Goal: Transaction & Acquisition: Book appointment/travel/reservation

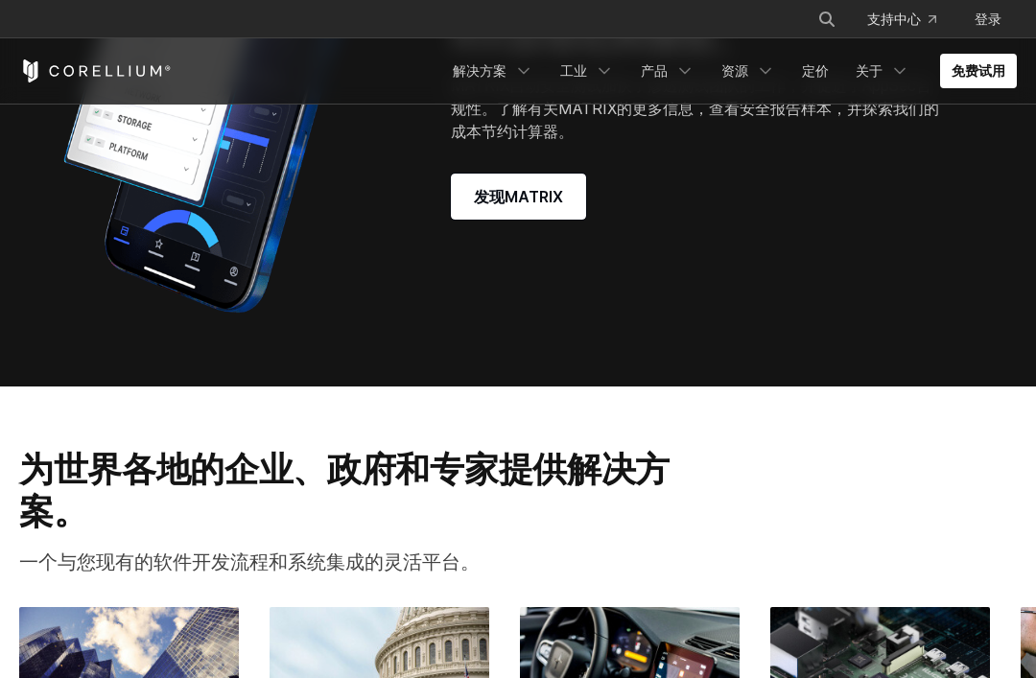
scroll to position [1677, 0]
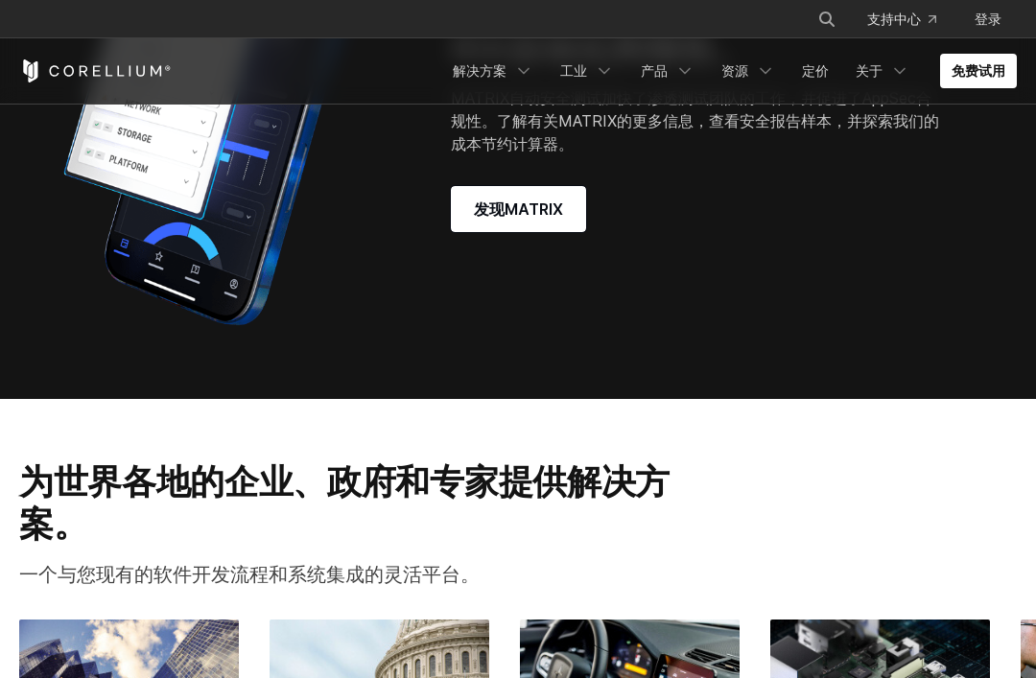
click at [540, 221] on span "发现MATRIX" at bounding box center [518, 209] width 89 height 23
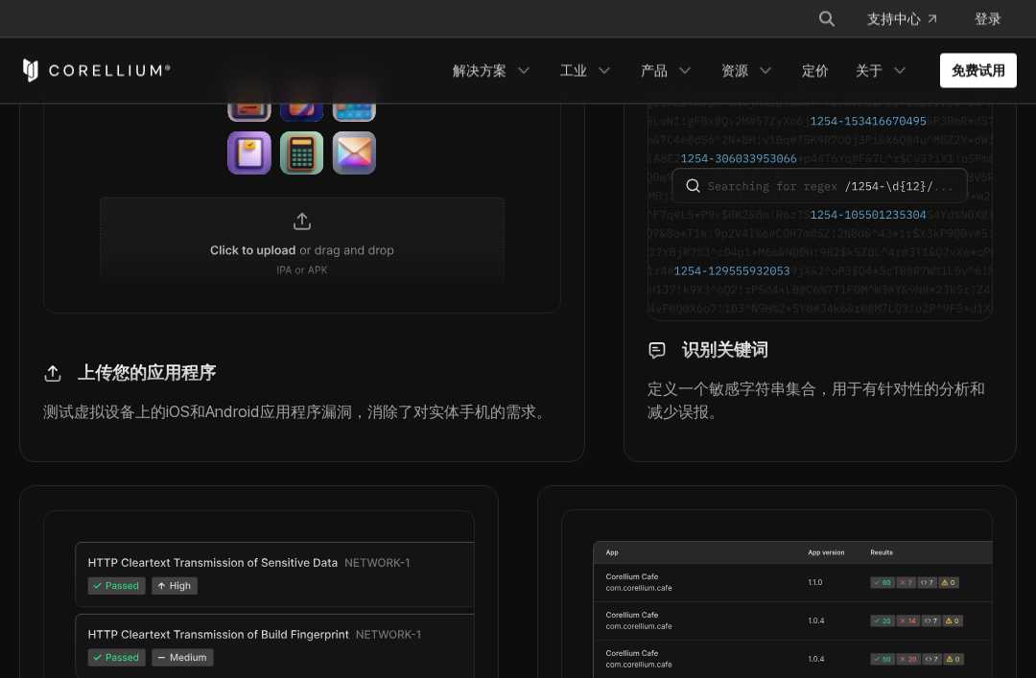
scroll to position [1641, 0]
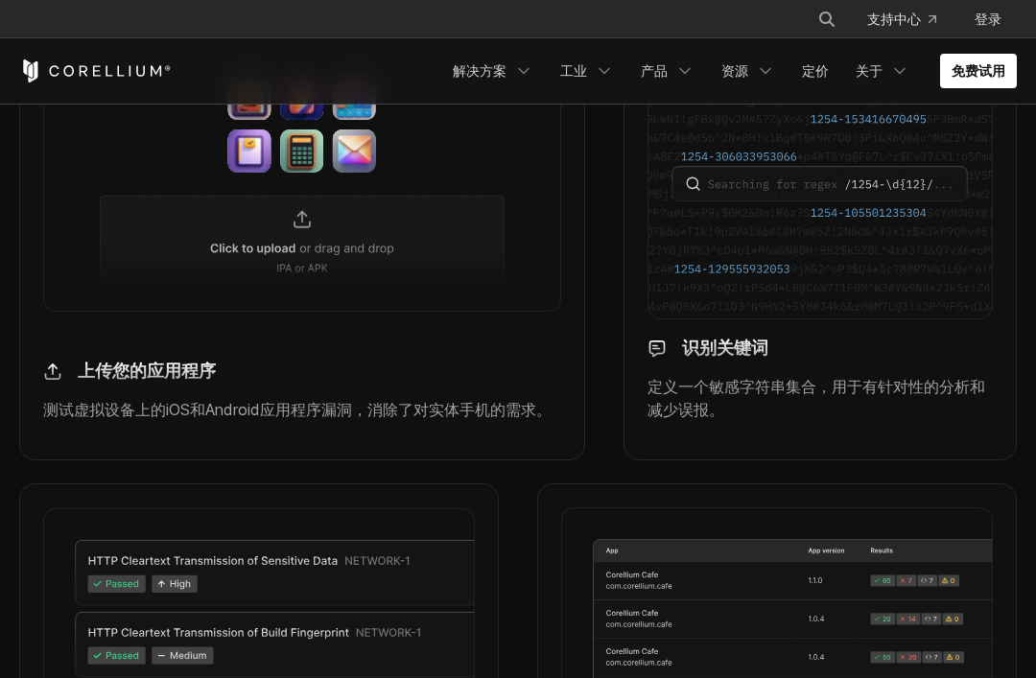
click at [61, 361] on img at bounding box center [52, 372] width 19 height 22
click at [69, 366] on div "上传您的应用程序" at bounding box center [302, 364] width 518 height 36
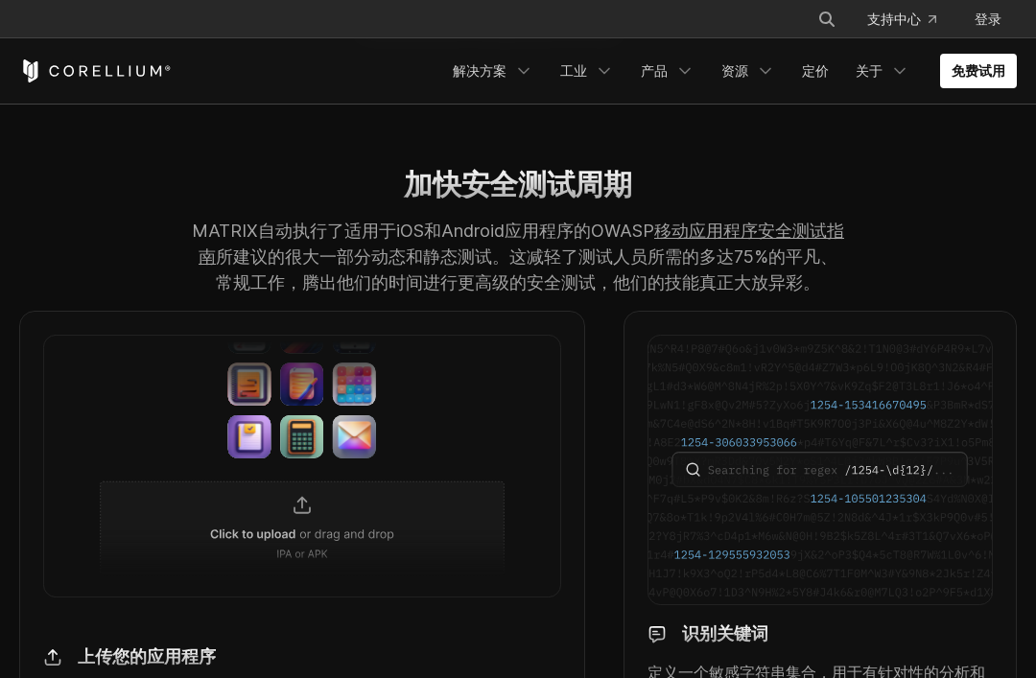
scroll to position [1353, 0]
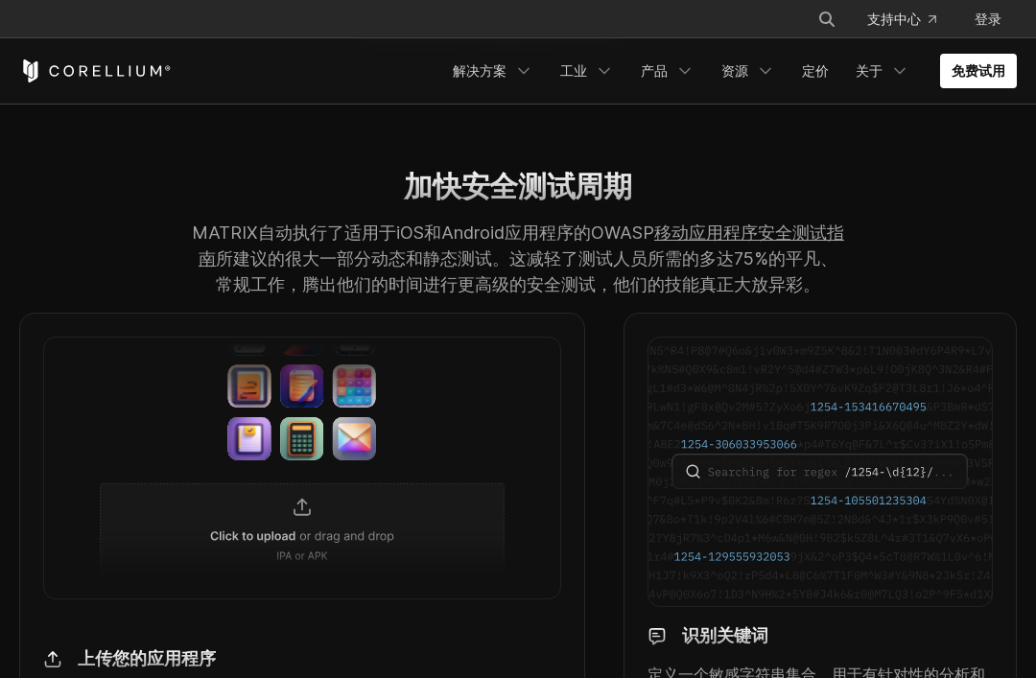
click at [301, 499] on img at bounding box center [302, 468] width 518 height 262
click at [302, 498] on img at bounding box center [302, 468] width 518 height 262
click at [302, 507] on img at bounding box center [302, 468] width 518 height 262
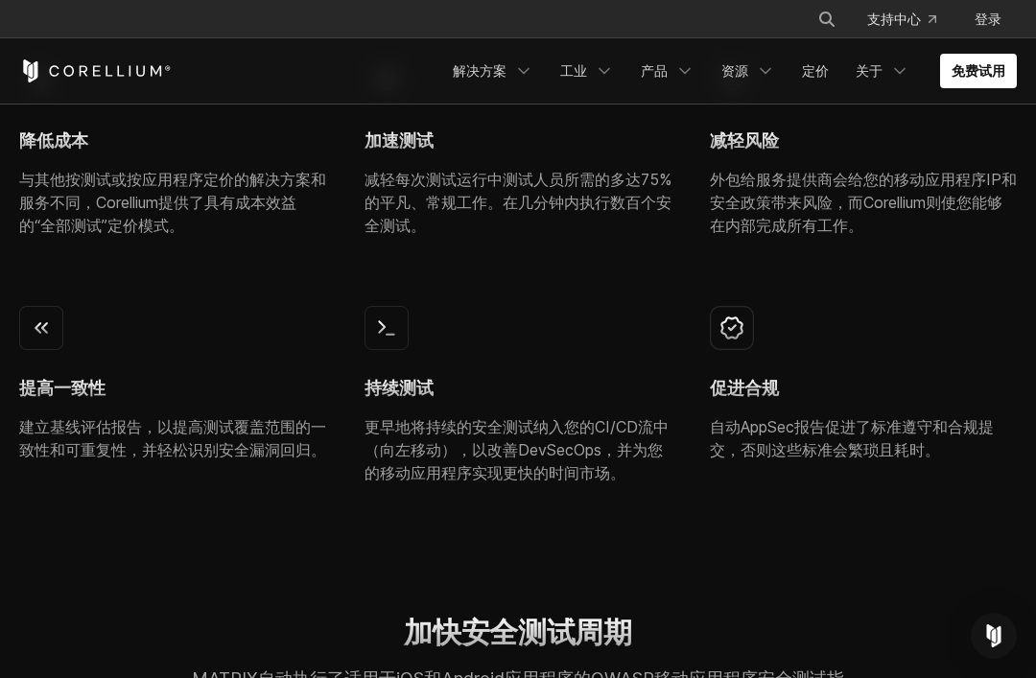
scroll to position [896, 0]
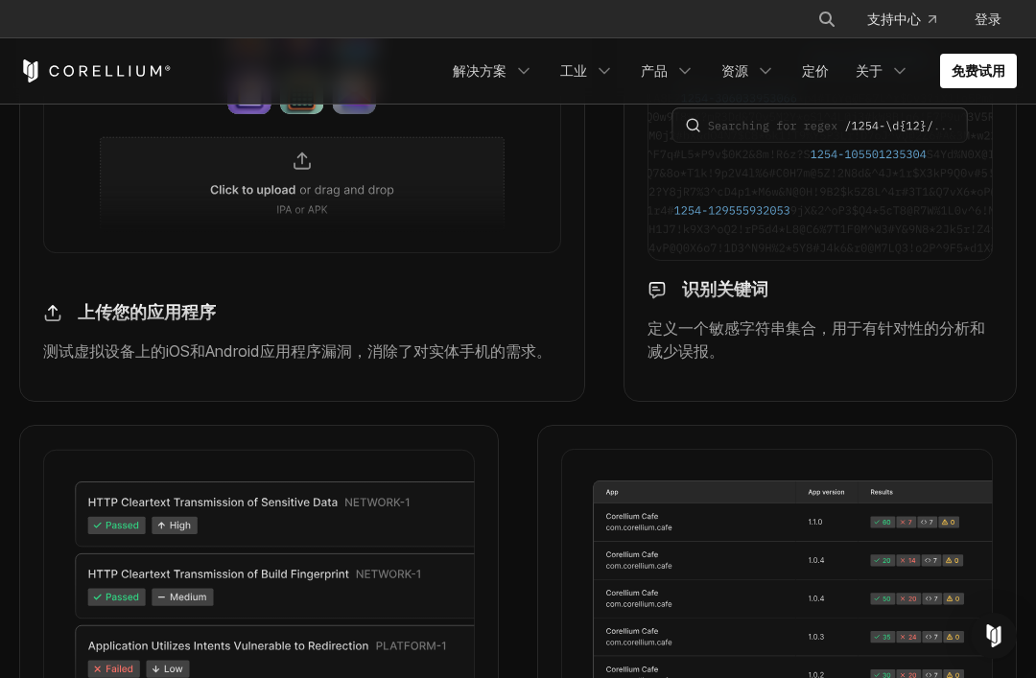
click at [74, 316] on div "上传您的应用程序" at bounding box center [302, 306] width 518 height 36
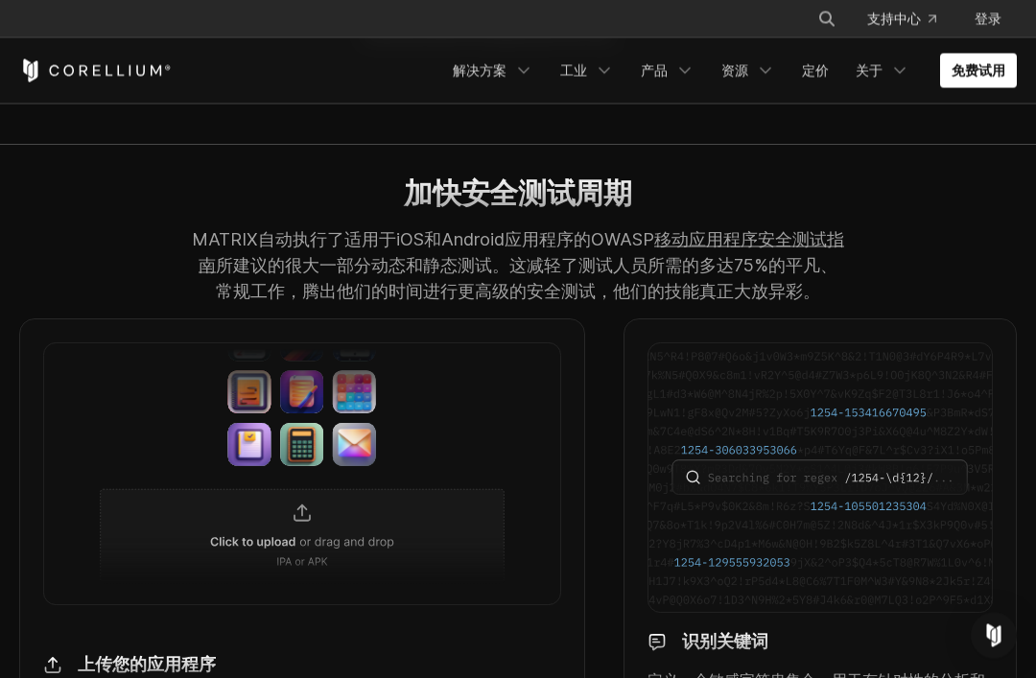
scroll to position [1347, 0]
click at [731, 409] on img at bounding box center [820, 478] width 345 height 271
click at [985, 630] on img "Open Intercom Messenger" at bounding box center [994, 636] width 23 height 23
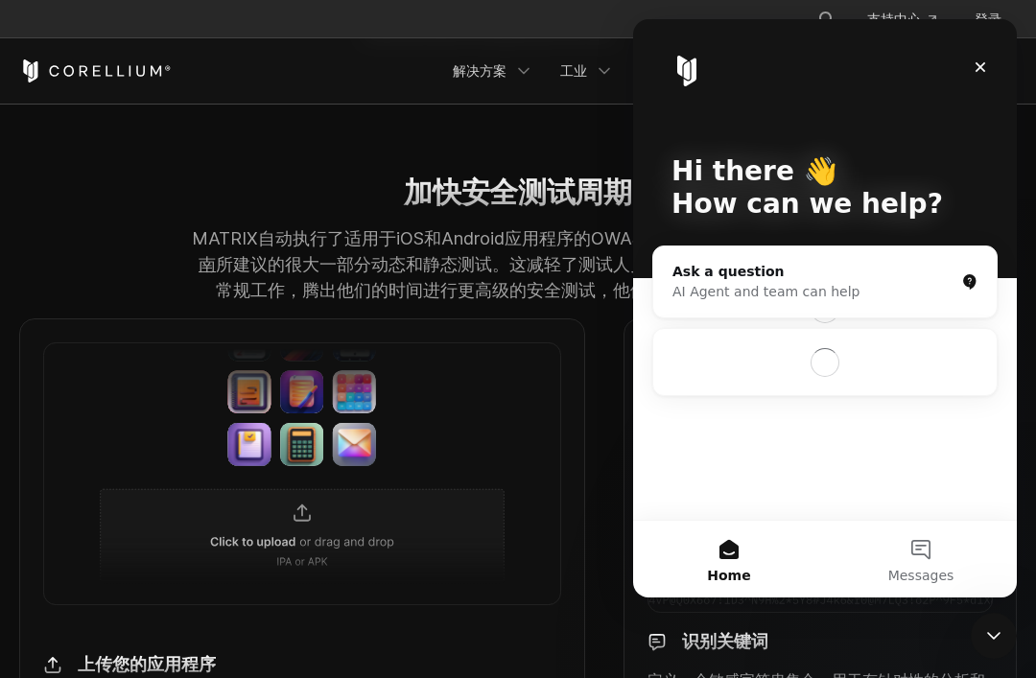
scroll to position [0, 0]
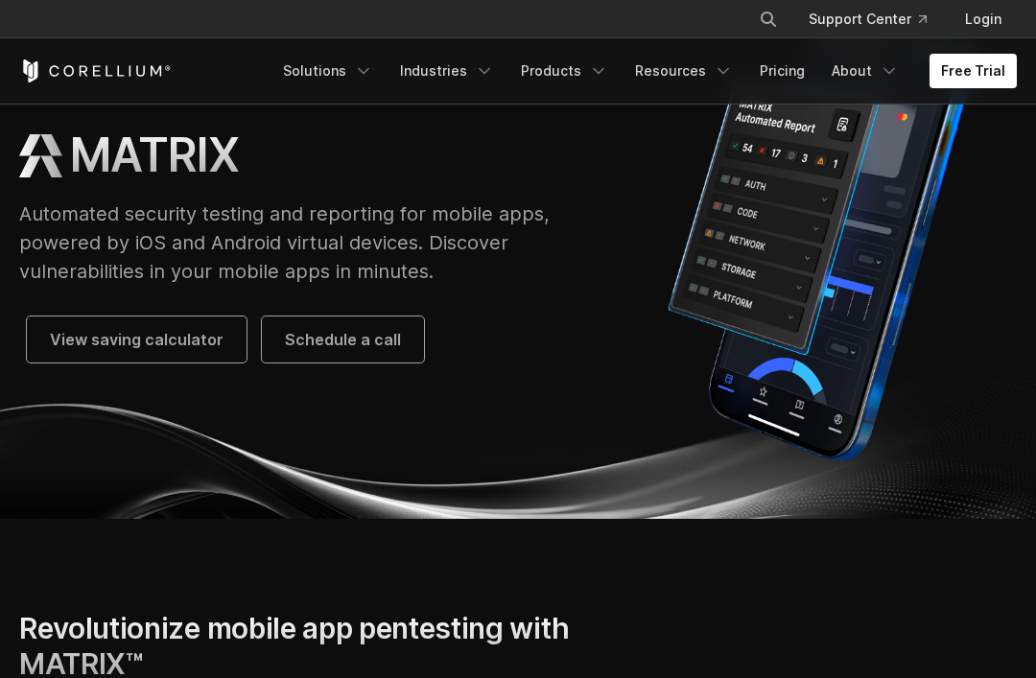
scroll to position [101, 0]
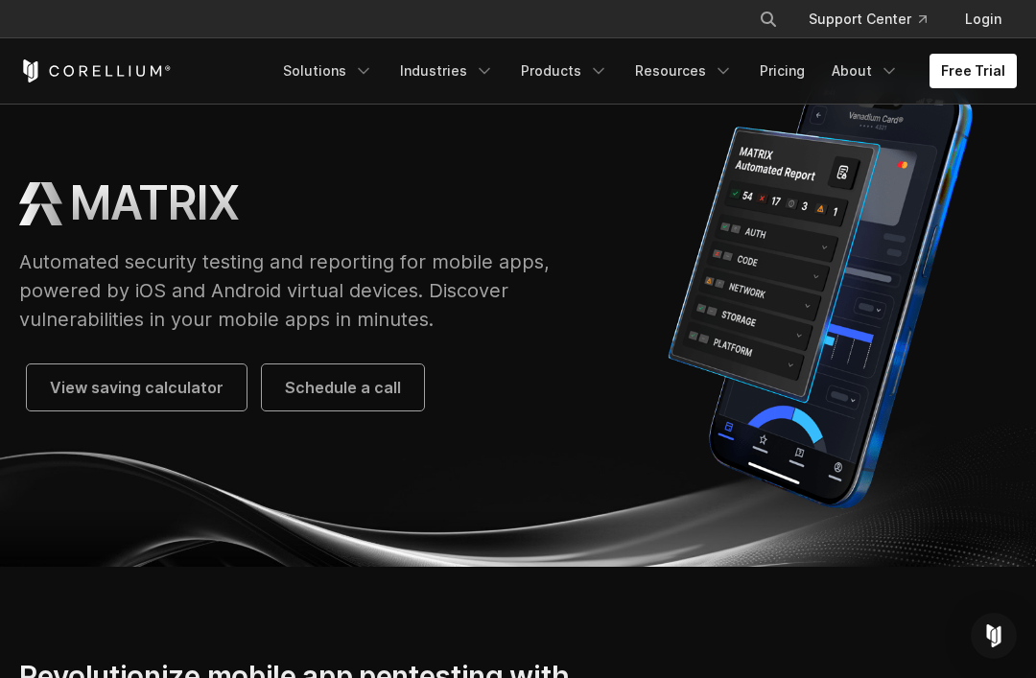
click at [329, 398] on span "Schedule a call" at bounding box center [343, 387] width 116 height 23
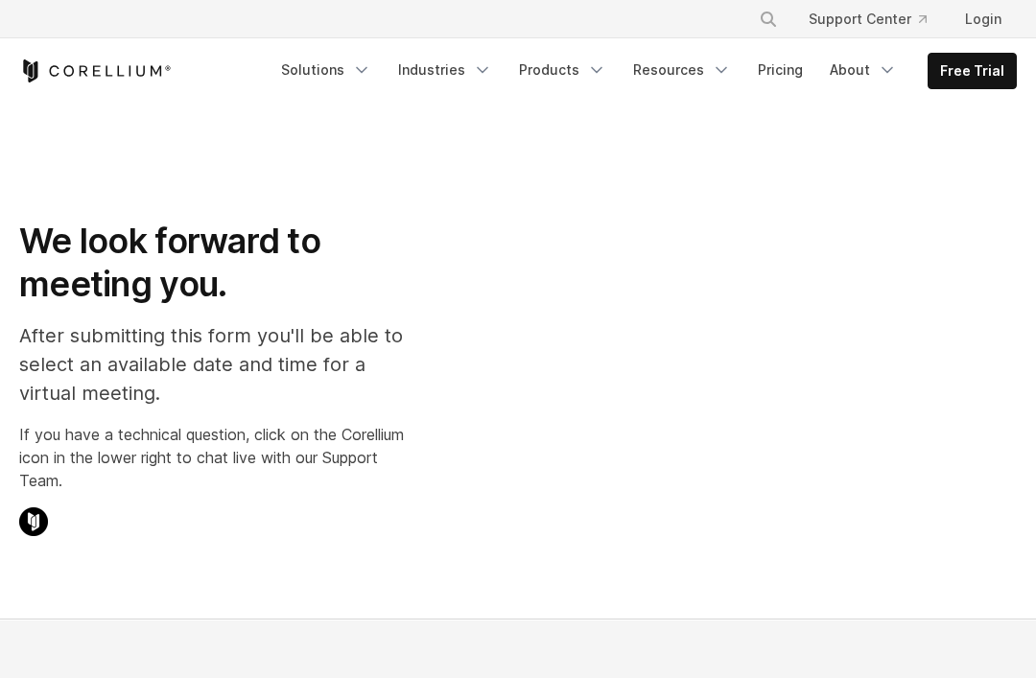
select select "**"
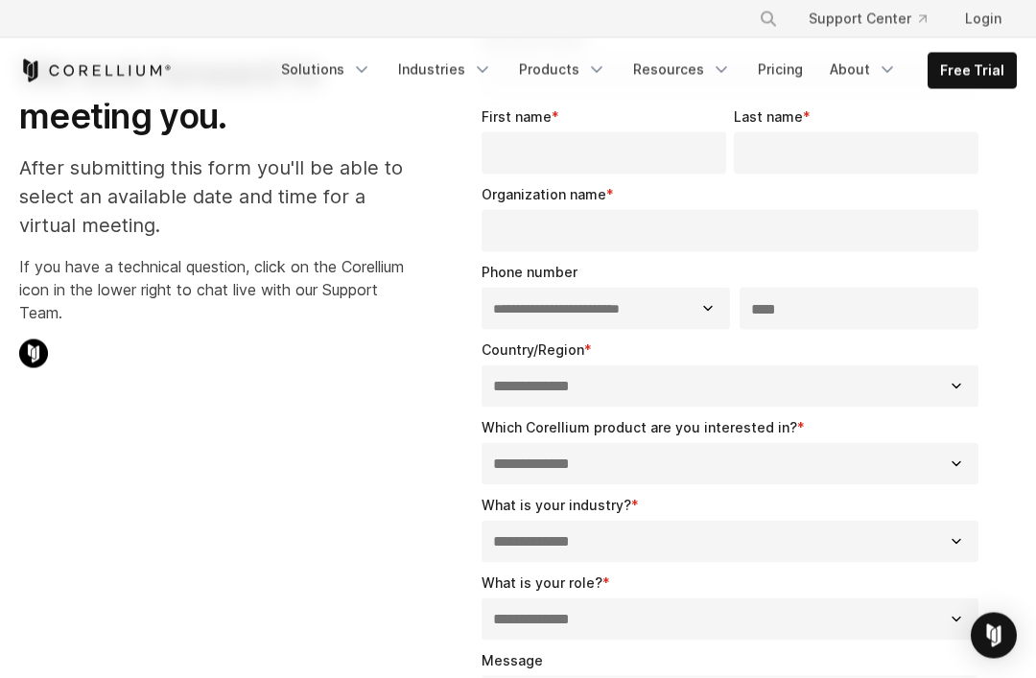
scroll to position [169, 0]
click at [709, 388] on select "**********" at bounding box center [730, 386] width 497 height 42
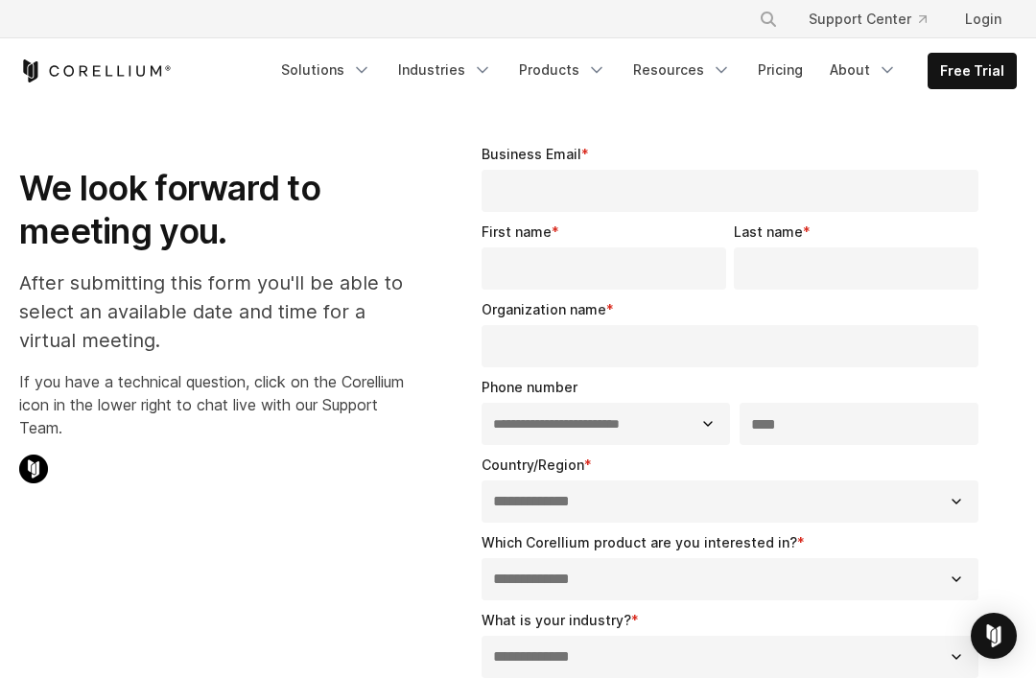
scroll to position [0, 0]
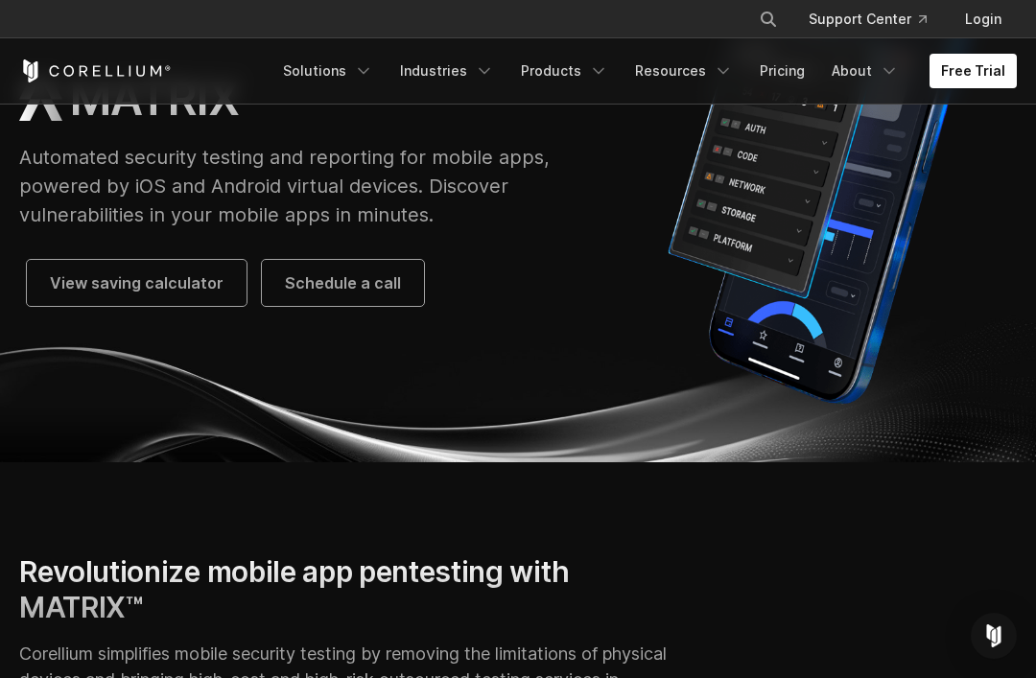
scroll to position [206, 0]
click at [150, 272] on span "View saving calculator" at bounding box center [137, 282] width 174 height 23
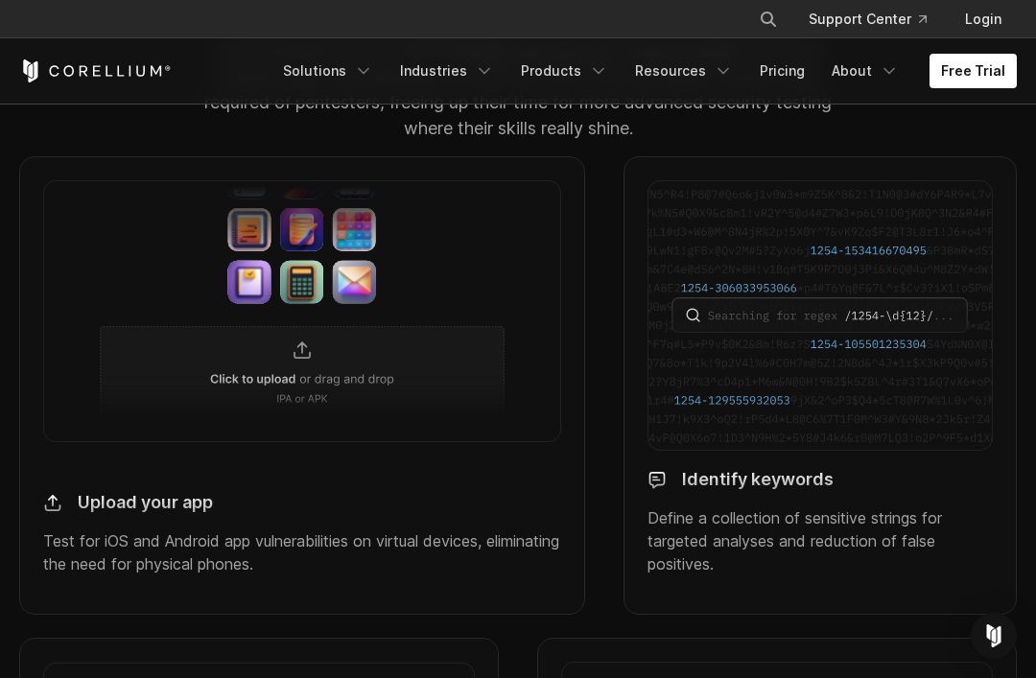
scroll to position [1695, 0]
click at [290, 377] on img at bounding box center [302, 310] width 518 height 262
click at [60, 506] on div "Upload your app" at bounding box center [302, 495] width 518 height 36
click at [828, 396] on img at bounding box center [820, 314] width 345 height 271
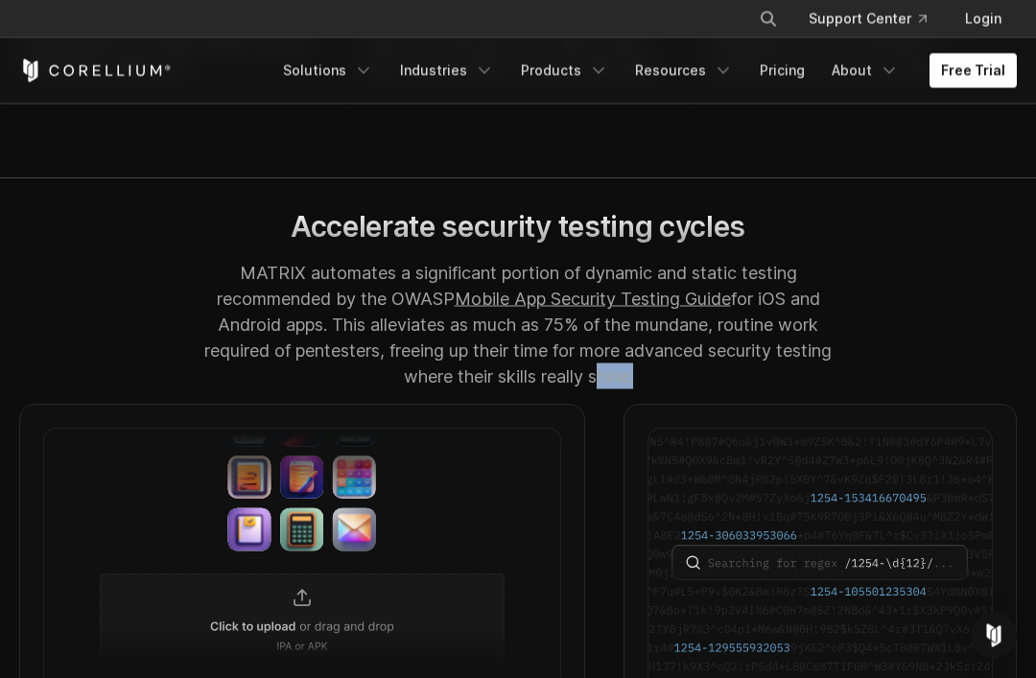
scroll to position [1436, 0]
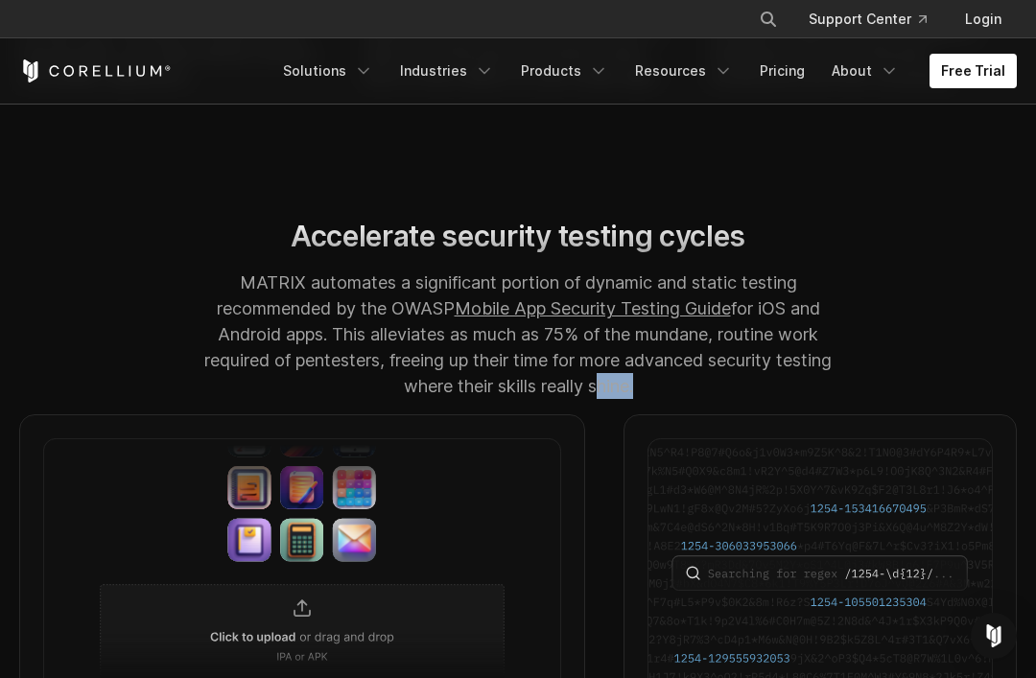
click at [863, 49] on div "Free Trial Solutions IoT" at bounding box center [518, 70] width 998 height 65
click at [863, 61] on link "About" at bounding box center [865, 71] width 90 height 35
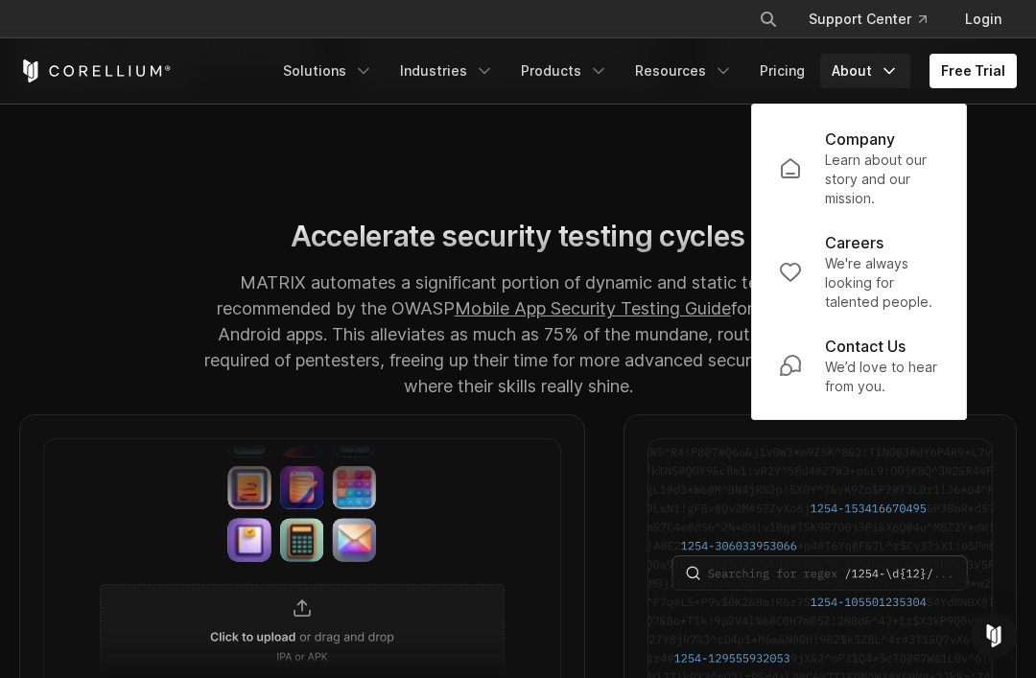
click at [94, 294] on div "Accelerate security testing cycles MATRIX automates a significant portion of dy…" at bounding box center [518, 317] width 1036 height 196
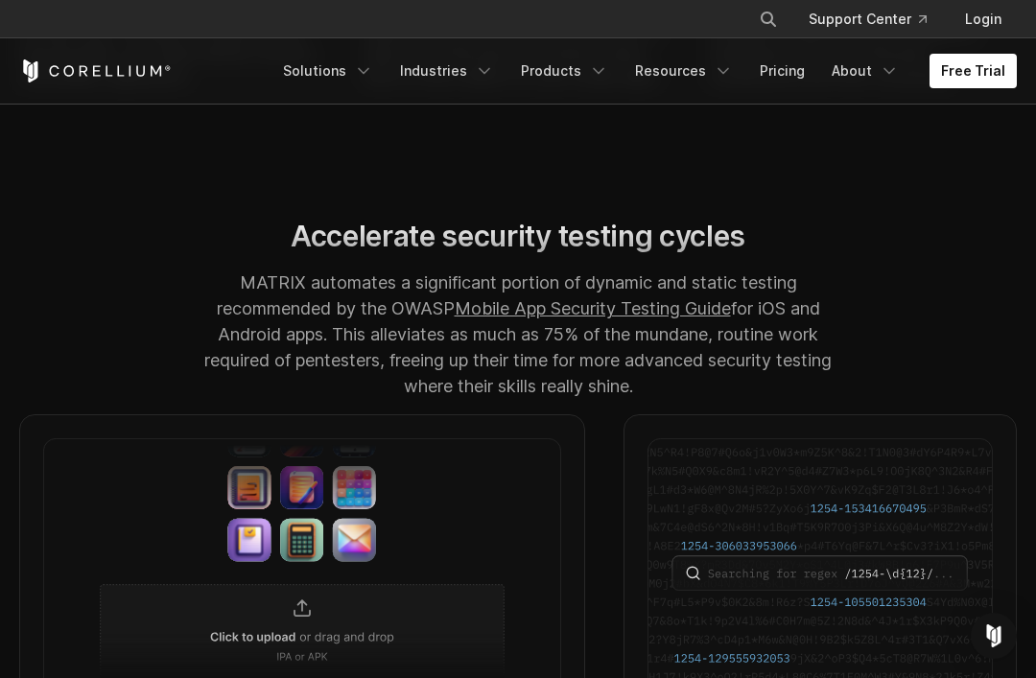
click at [790, 59] on link "Pricing" at bounding box center [782, 71] width 68 height 35
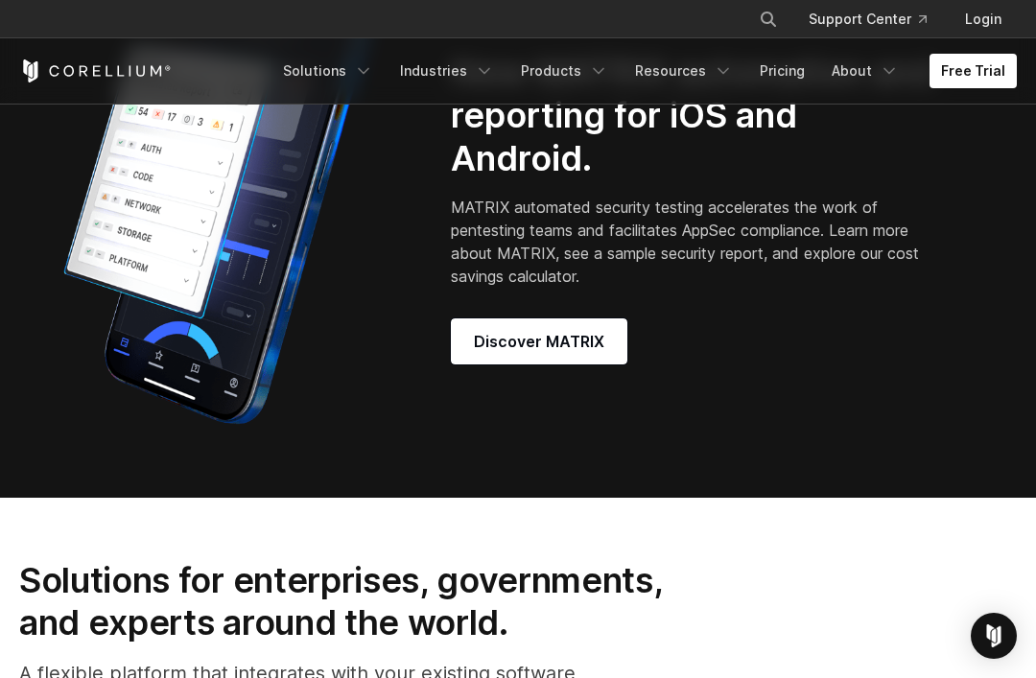
scroll to position [1662, 0]
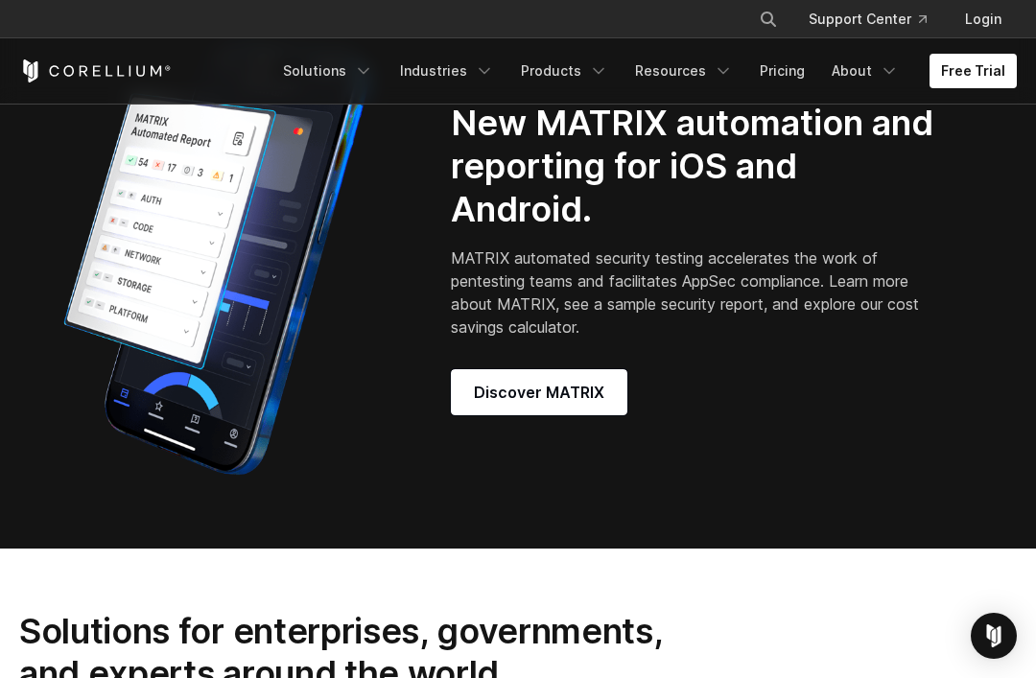
click at [568, 404] on span "Discover MATRIX" at bounding box center [539, 392] width 130 height 23
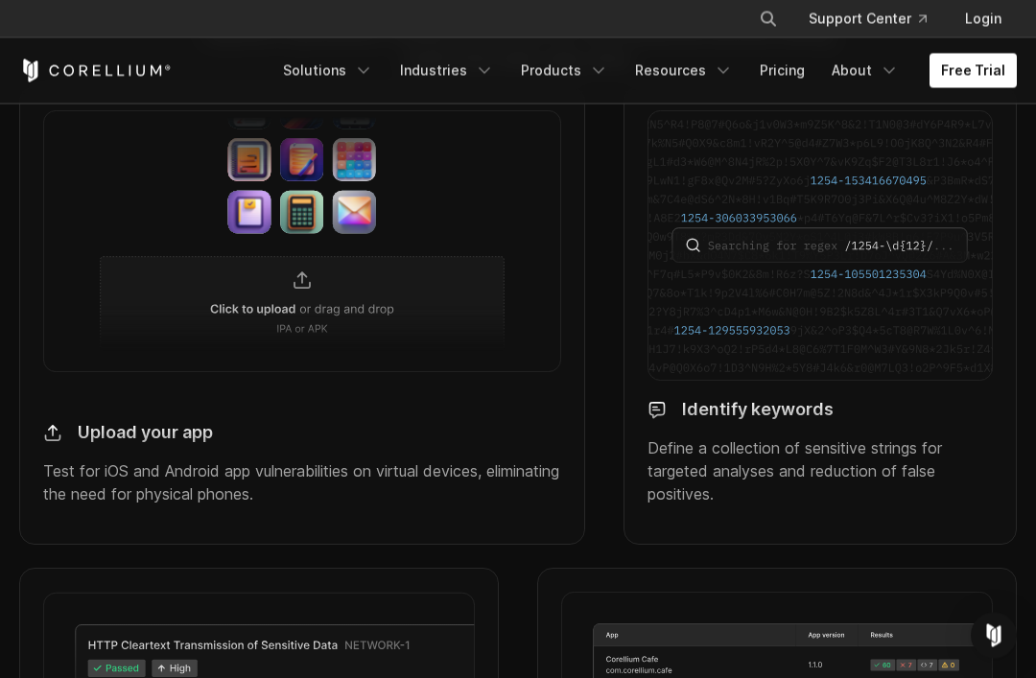
scroll to position [1764, 0]
click at [274, 244] on img at bounding box center [302, 241] width 518 height 262
click at [289, 323] on img at bounding box center [302, 241] width 518 height 262
click at [71, 444] on div "Upload your app" at bounding box center [302, 426] width 518 height 36
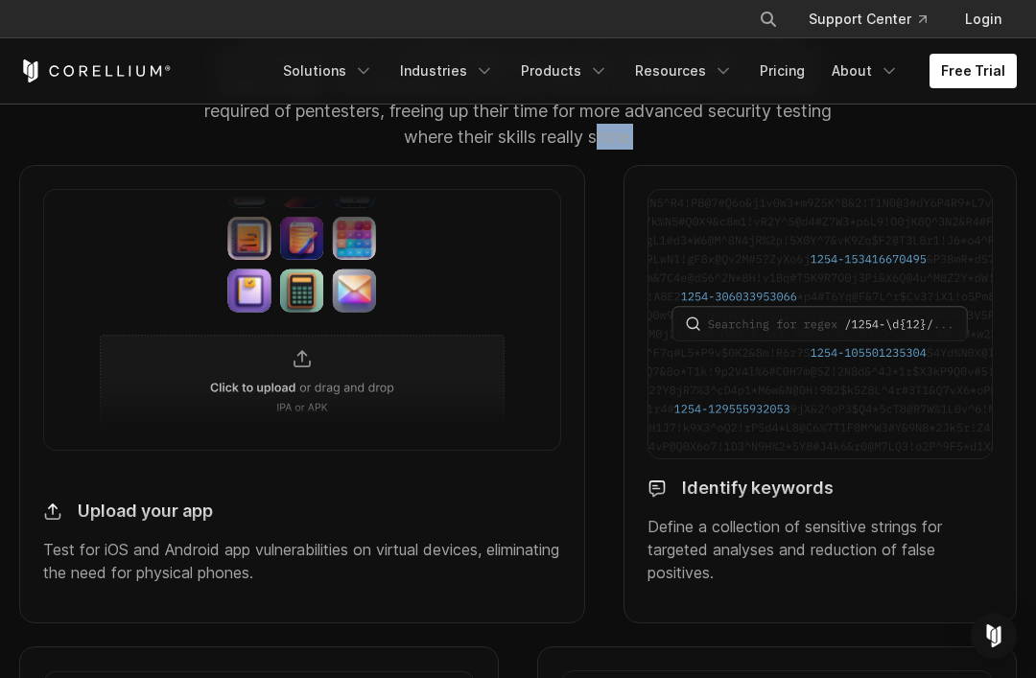
click at [684, 373] on img at bounding box center [820, 324] width 345 height 271
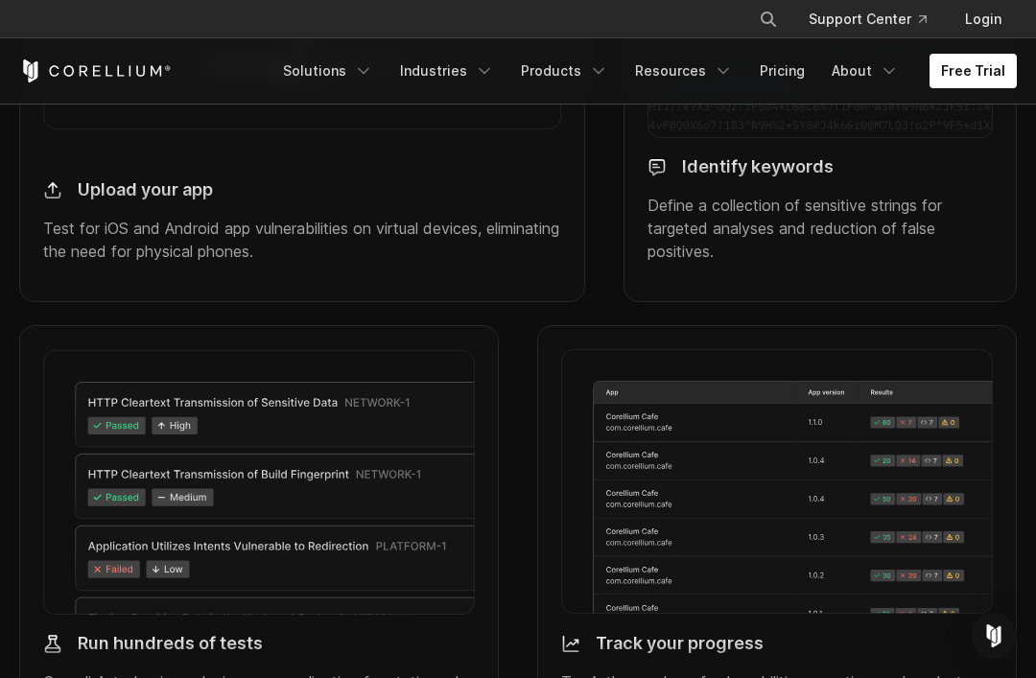
scroll to position [2027, 0]
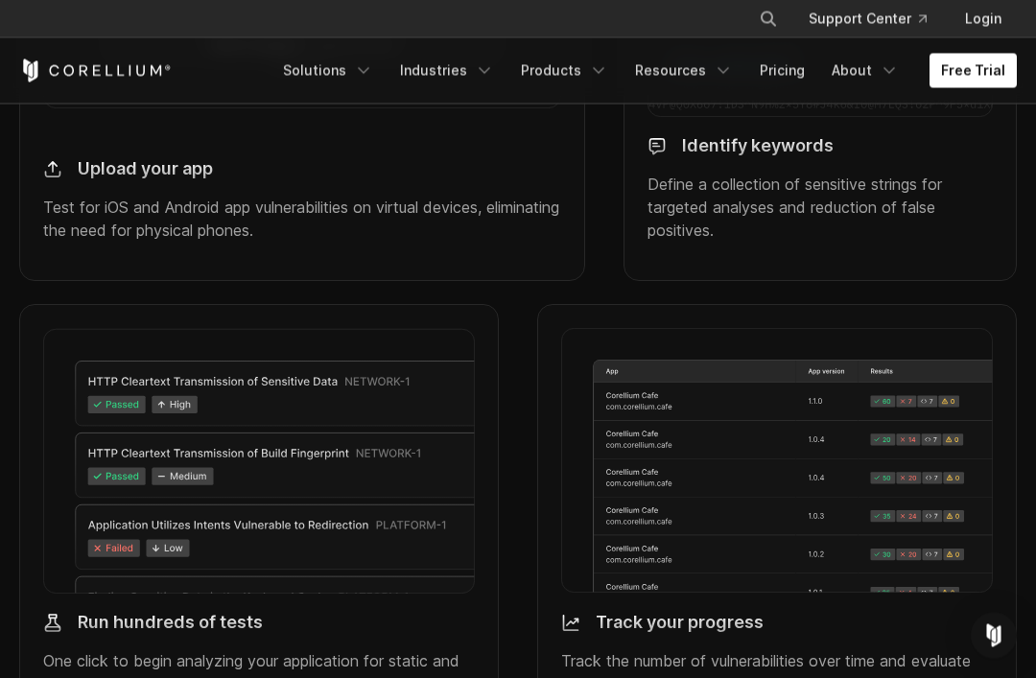
click at [990, 54] on link "Free Trial" at bounding box center [973, 71] width 87 height 35
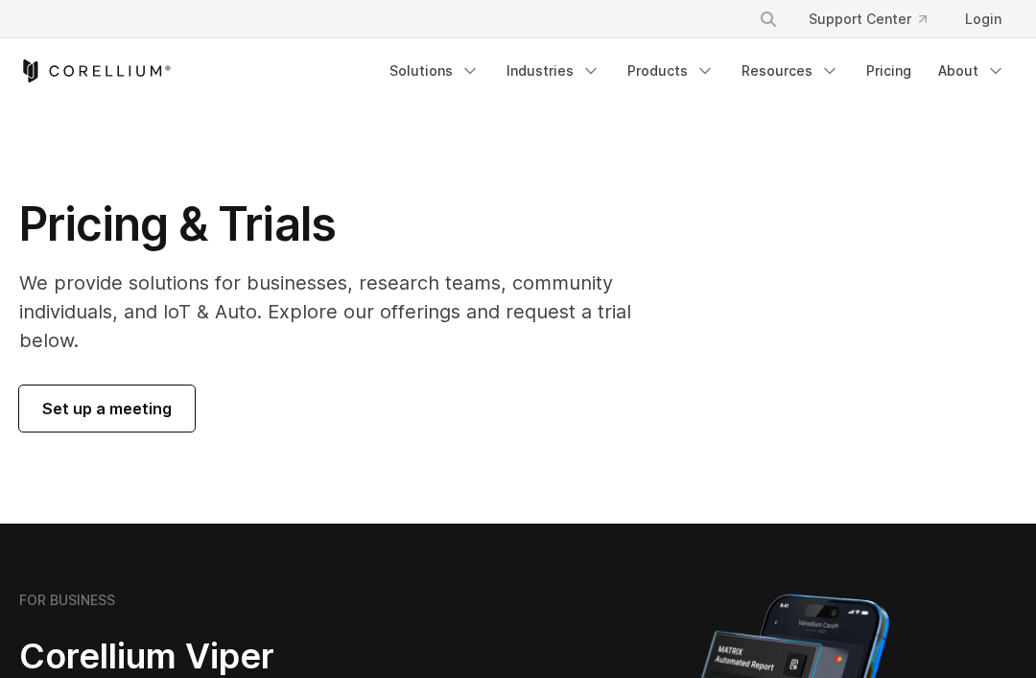
click at [80, 397] on span "Set up a meeting" at bounding box center [107, 408] width 130 height 23
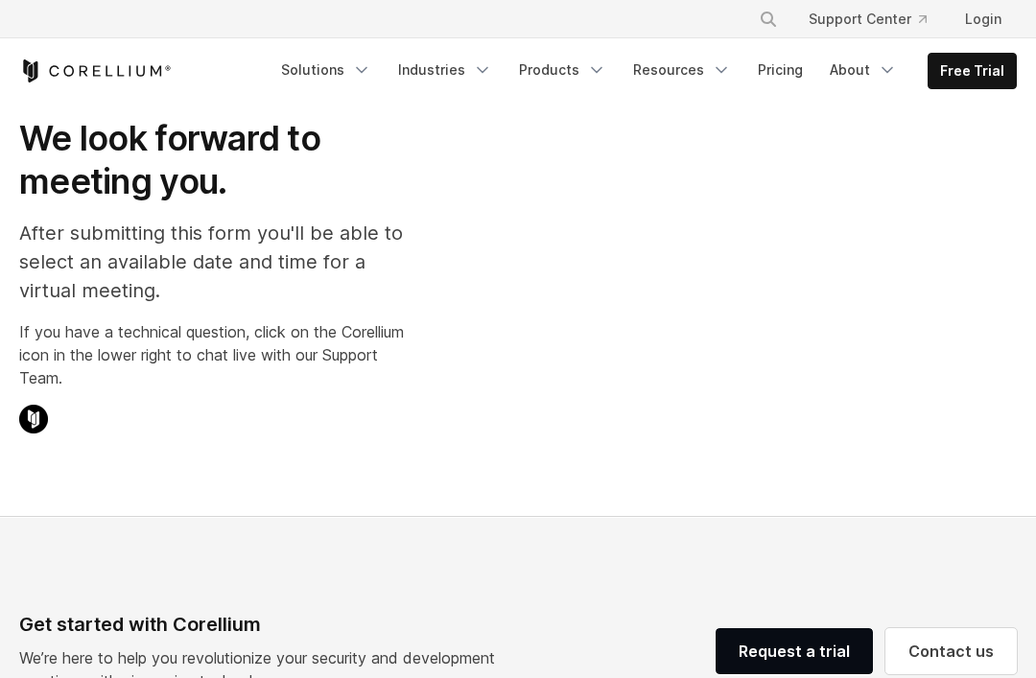
scroll to position [414, 0]
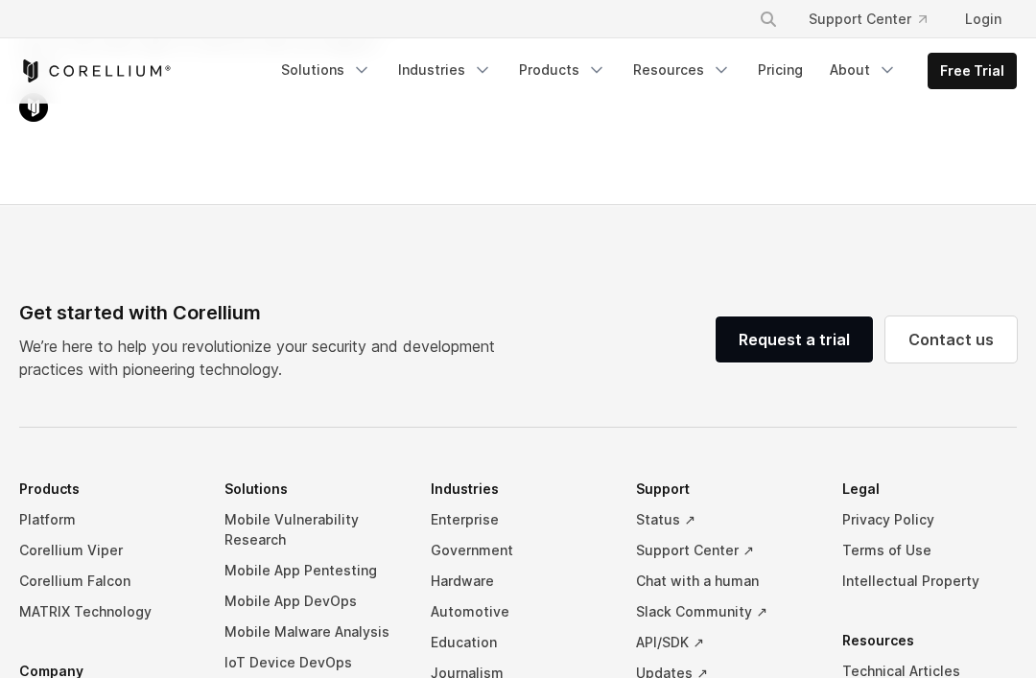
select select "**"
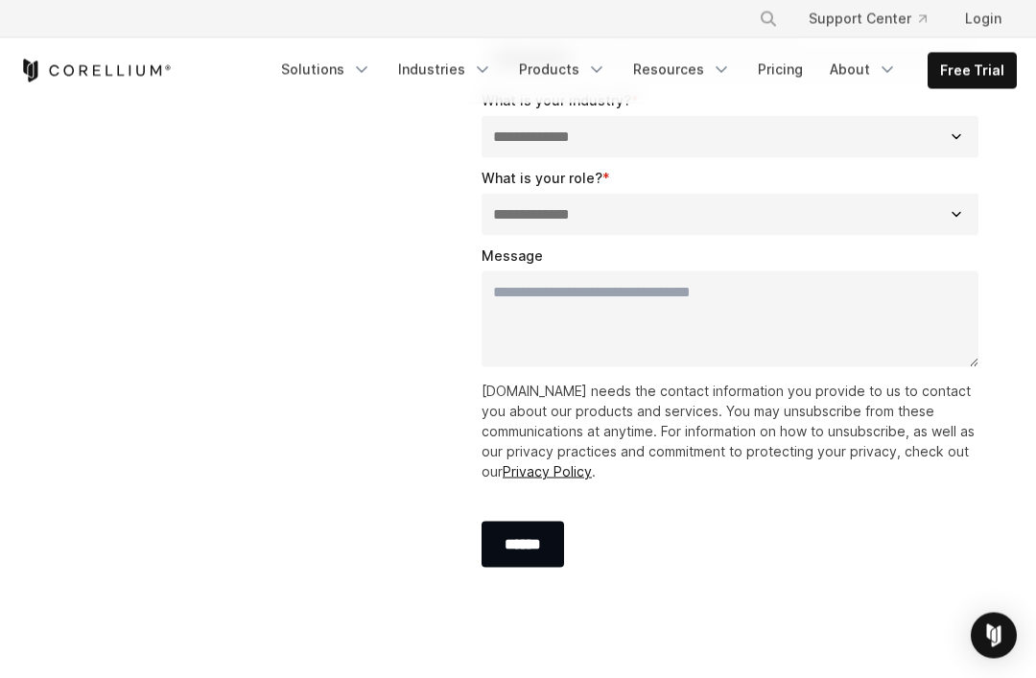
scroll to position [585, 0]
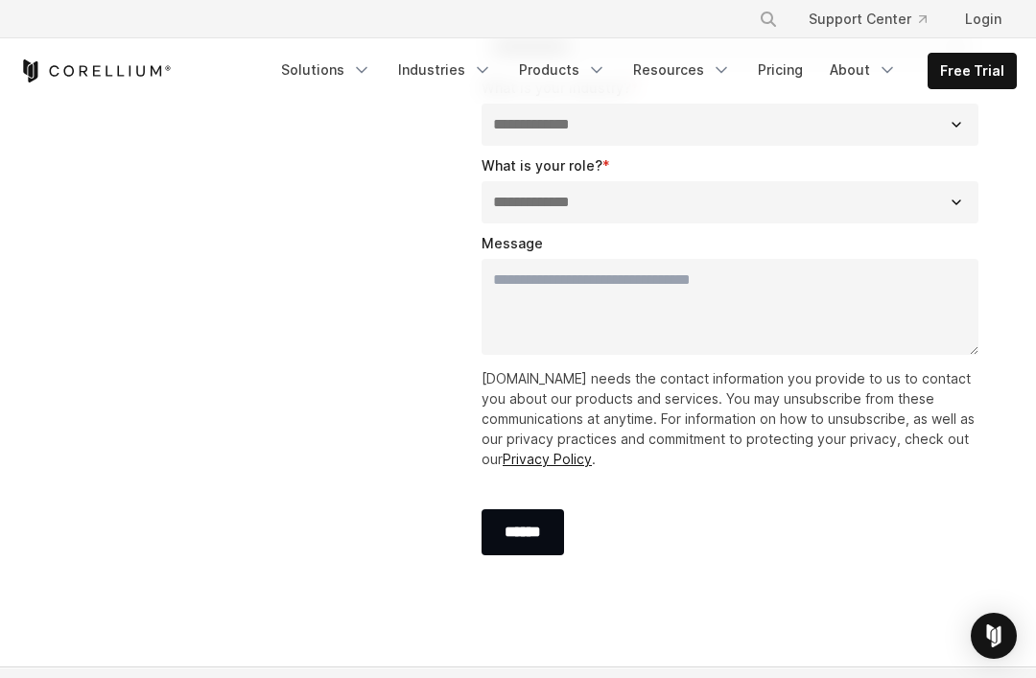
click at [552, 536] on input "******" at bounding box center [523, 532] width 83 height 46
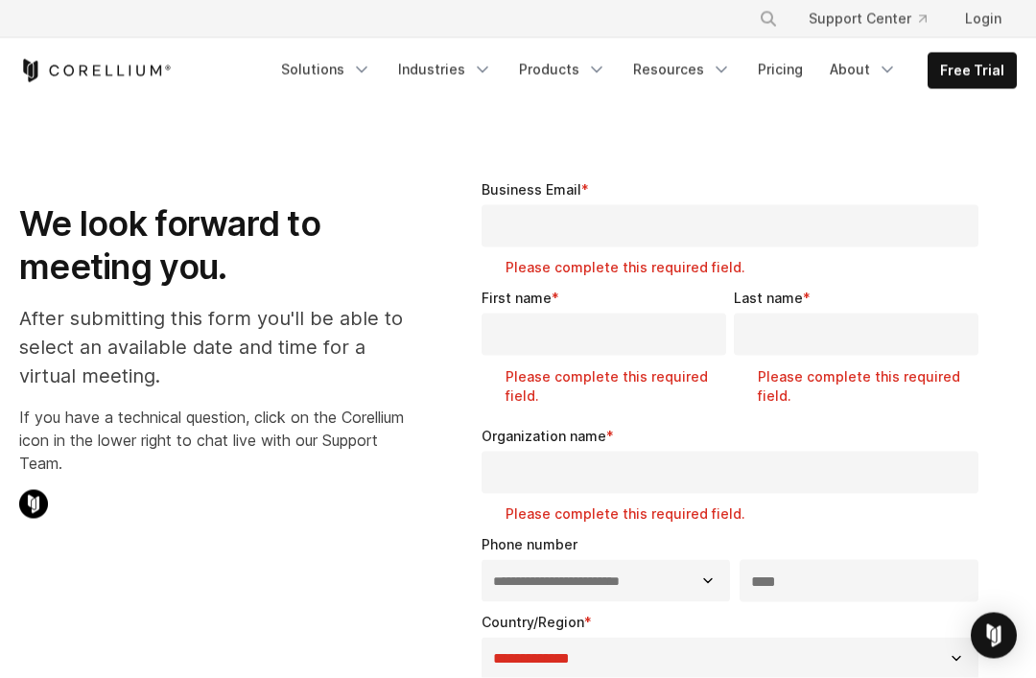
scroll to position [0, 0]
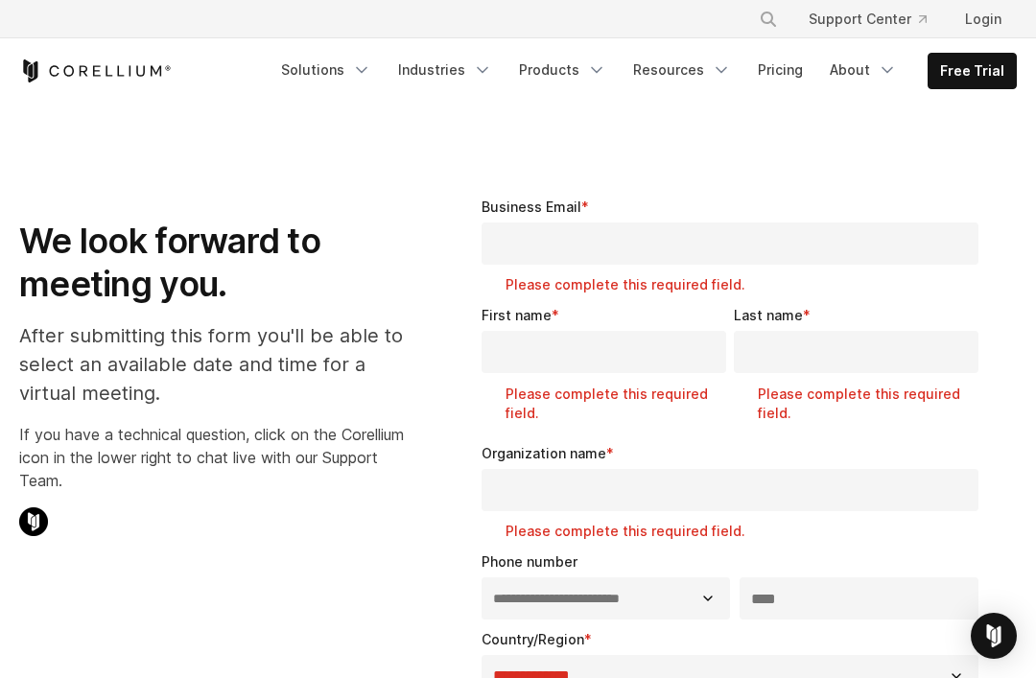
click at [700, 474] on input "Organization name *" at bounding box center [730, 490] width 497 height 42
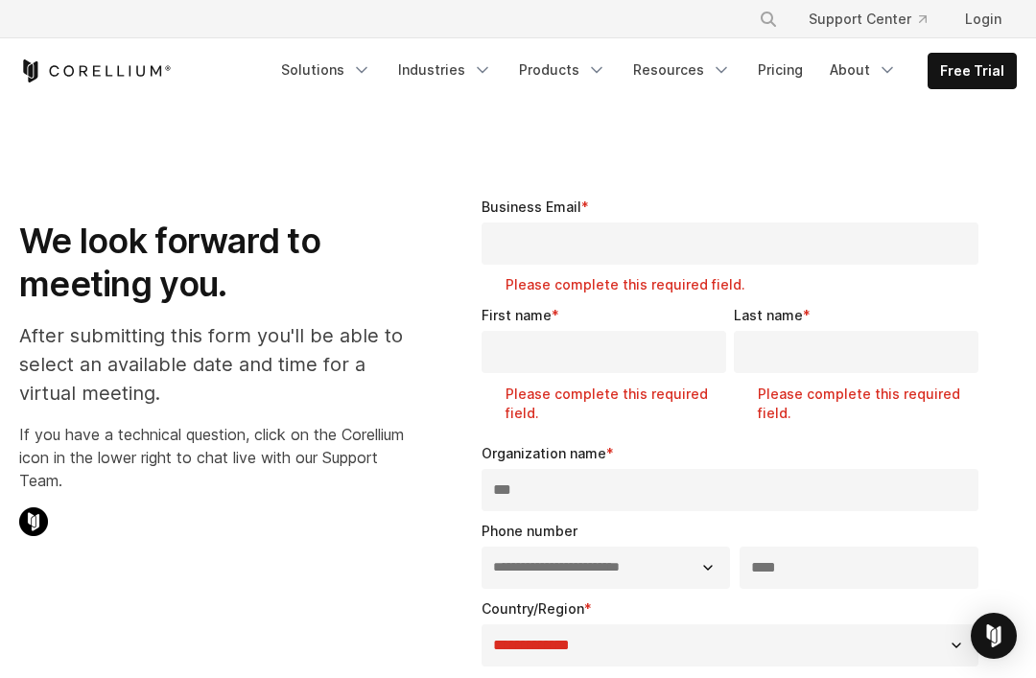
type input "***"
click at [637, 325] on div "First name * Please complete this required field." at bounding box center [608, 369] width 252 height 128
click at [638, 369] on input "First name *" at bounding box center [604, 352] width 245 height 42
type input "*"
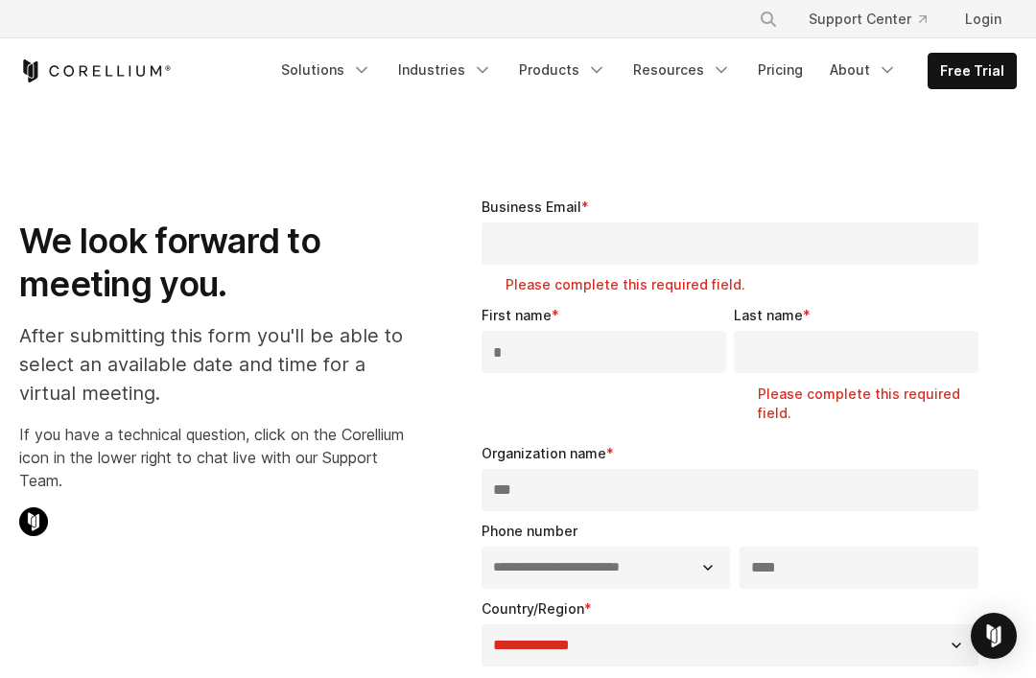
click at [821, 370] on input "Last name *" at bounding box center [856, 352] width 245 height 42
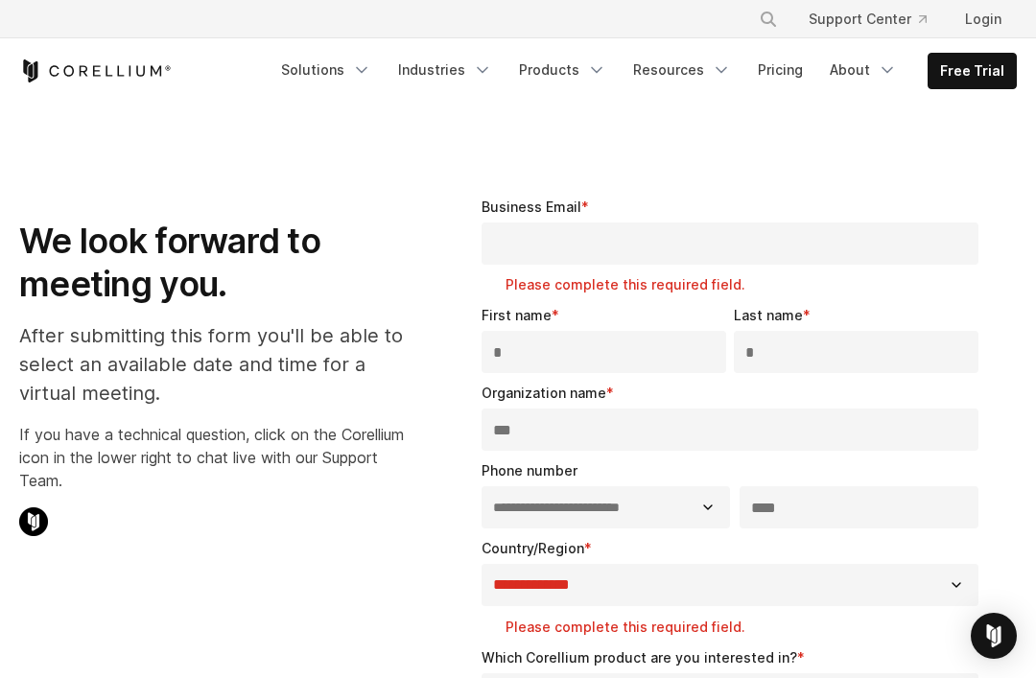
type input "*"
click at [720, 233] on input "Business Email *" at bounding box center [730, 244] width 497 height 42
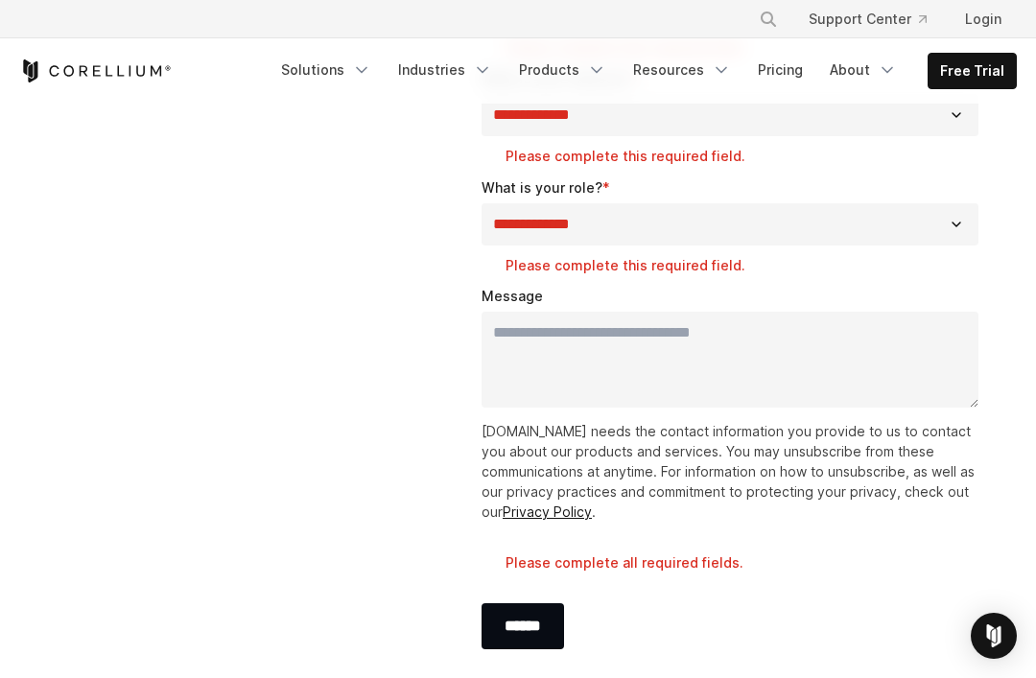
scroll to position [691, 0]
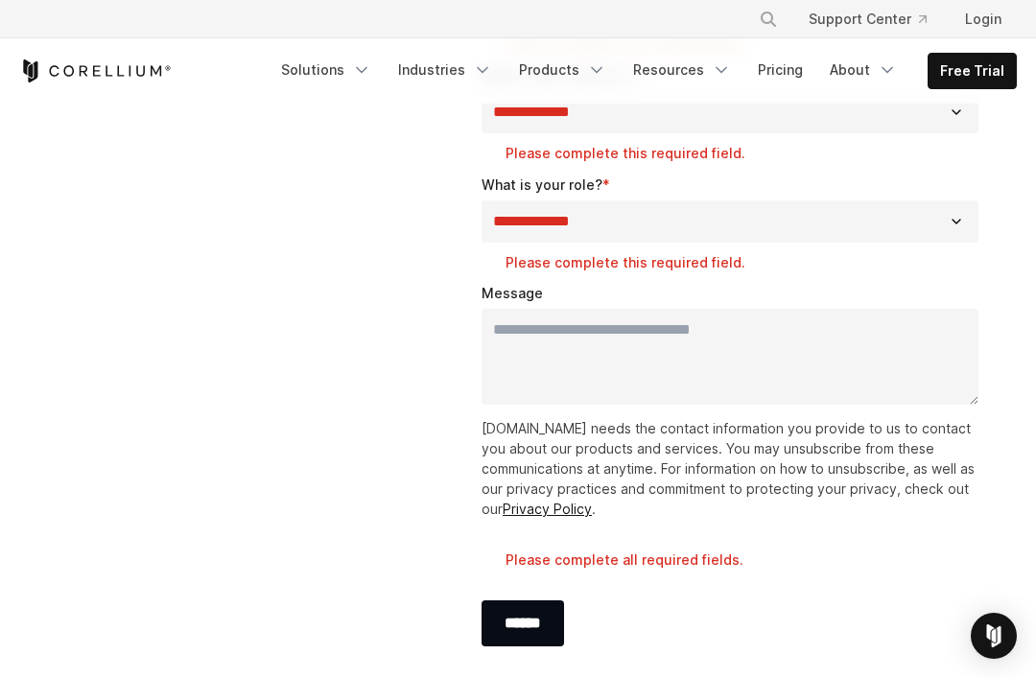
type input "*****"
click at [544, 629] on input "******" at bounding box center [523, 624] width 83 height 46
click at [542, 627] on input "******" at bounding box center [523, 624] width 83 height 46
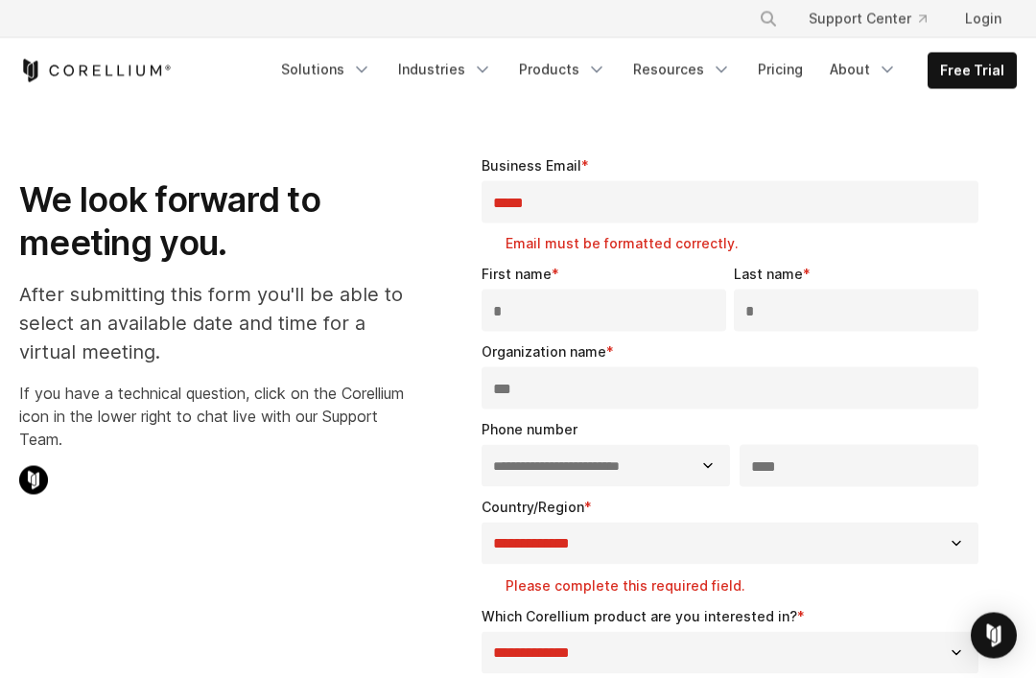
scroll to position [0, 0]
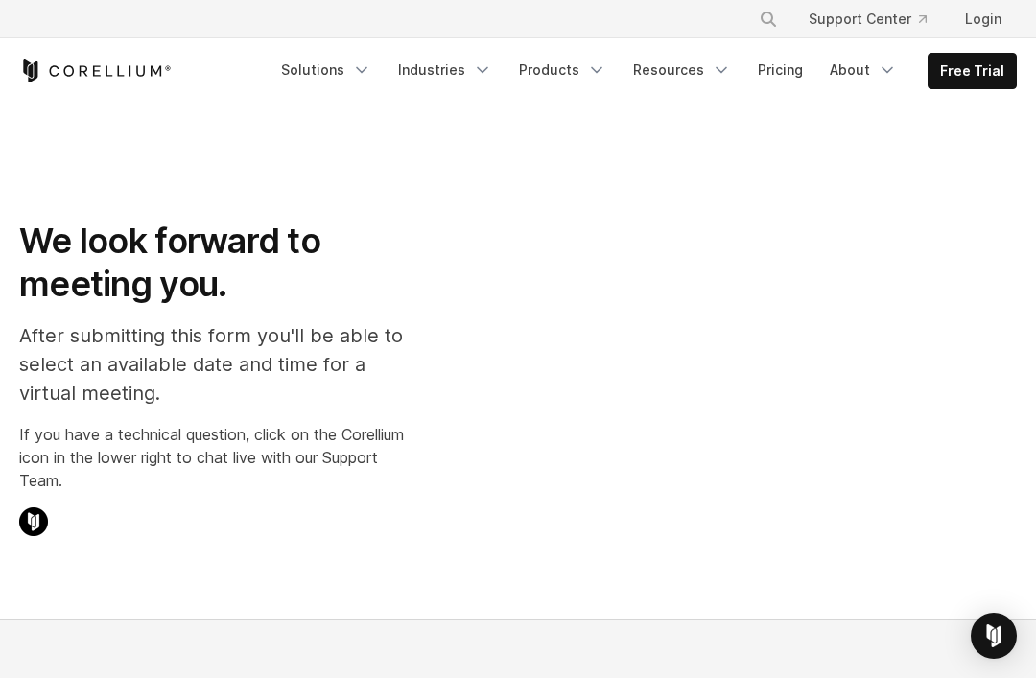
select select "**"
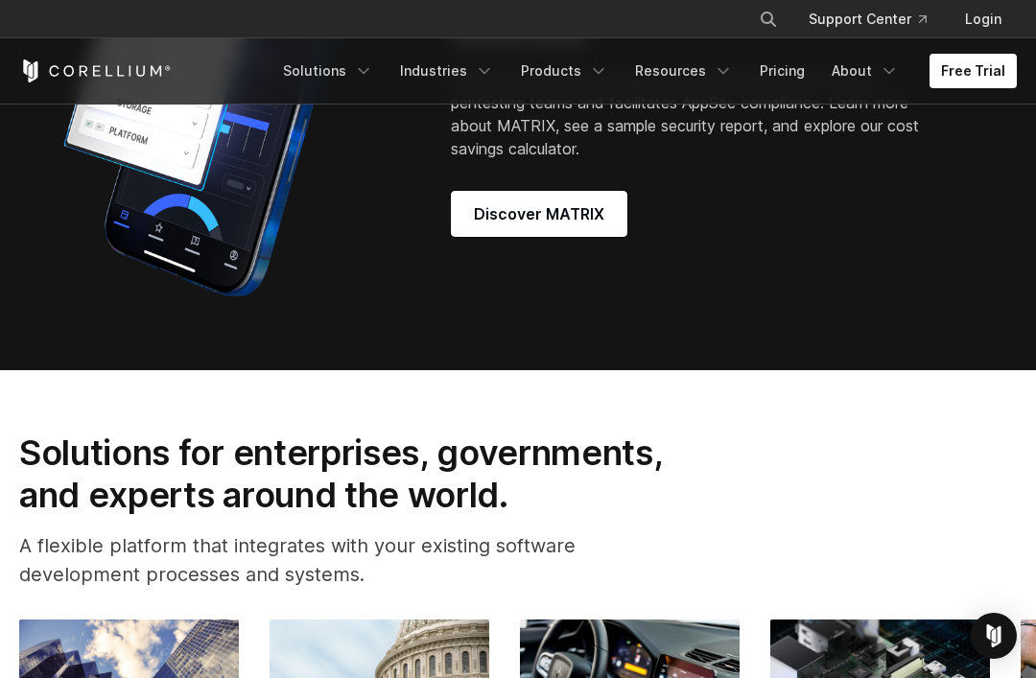
scroll to position [1767, 0]
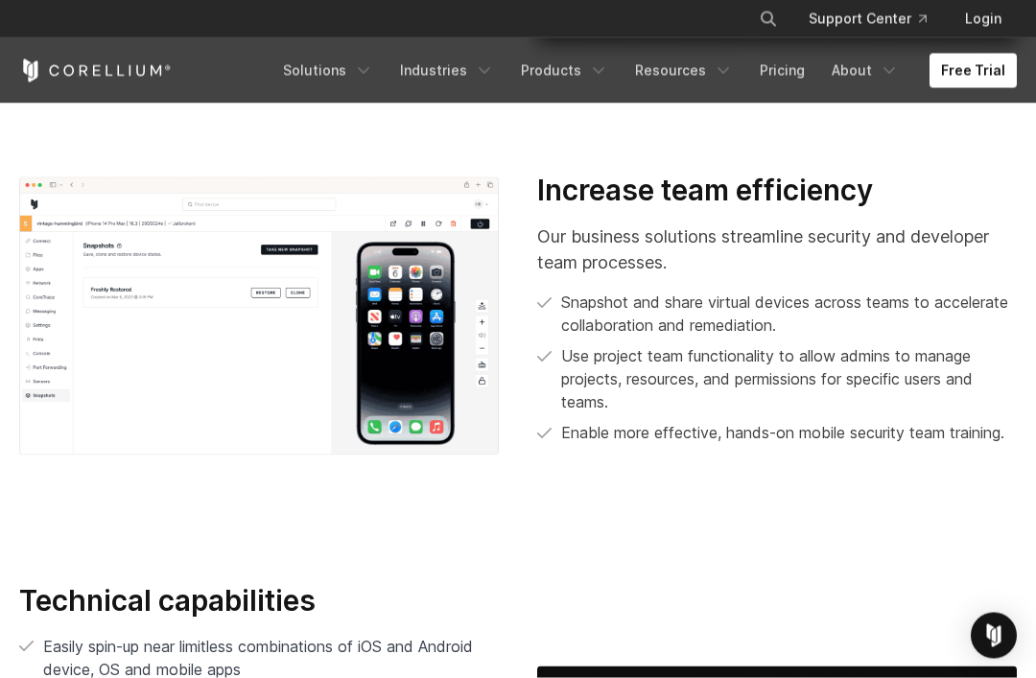
click at [277, 358] on img at bounding box center [259, 317] width 480 height 278
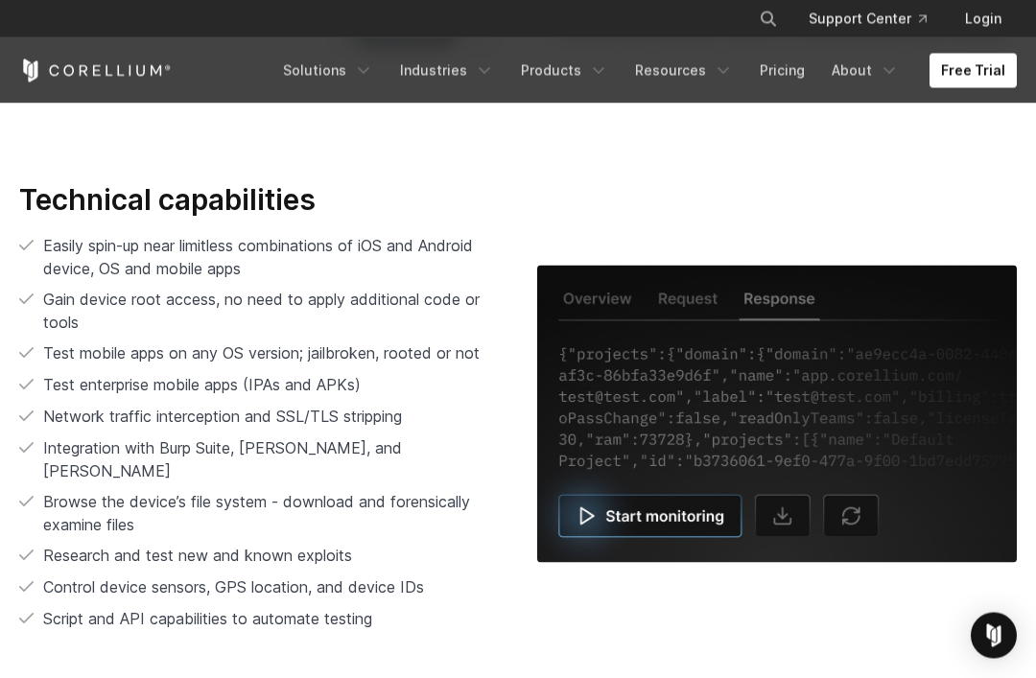
click at [272, 391] on ul "Easily spin-up near limitless combinations of iOS and Android device, OS and mo…" at bounding box center [259, 432] width 480 height 397
click at [670, 555] on img at bounding box center [777, 415] width 480 height 298
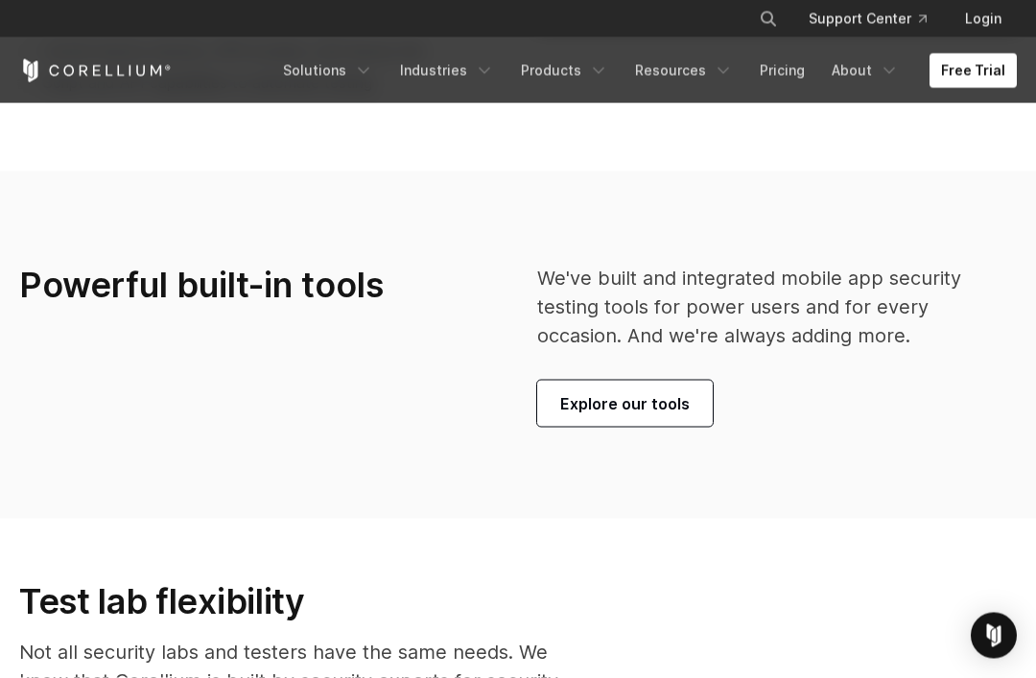
scroll to position [4228, 0]
click at [655, 416] on span "Explore our tools" at bounding box center [625, 404] width 130 height 23
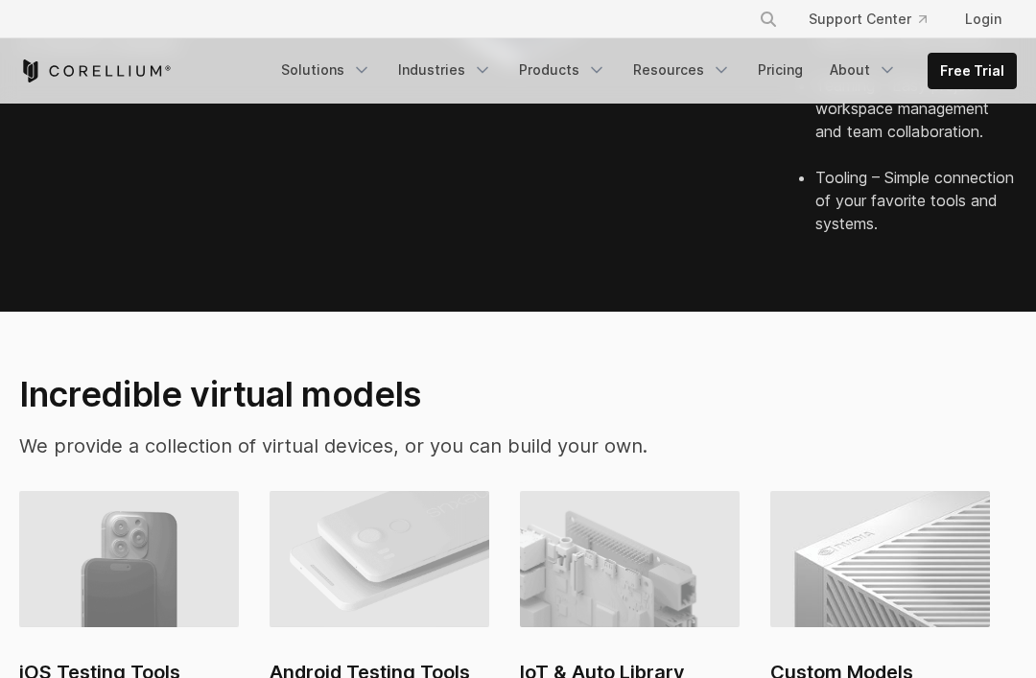
scroll to position [1249, 0]
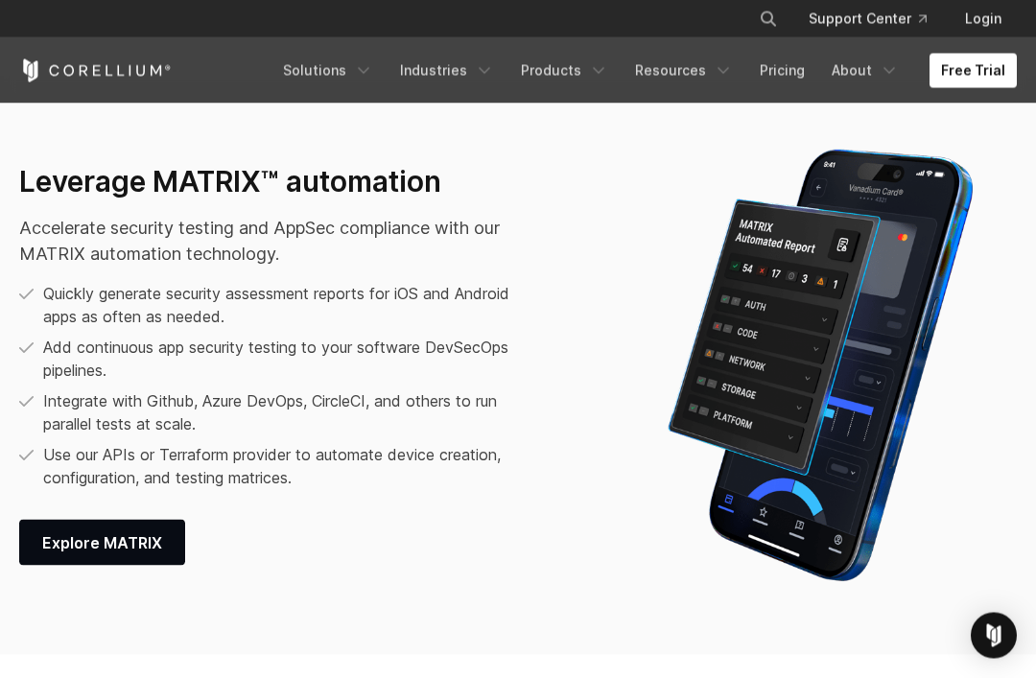
scroll to position [2338, 0]
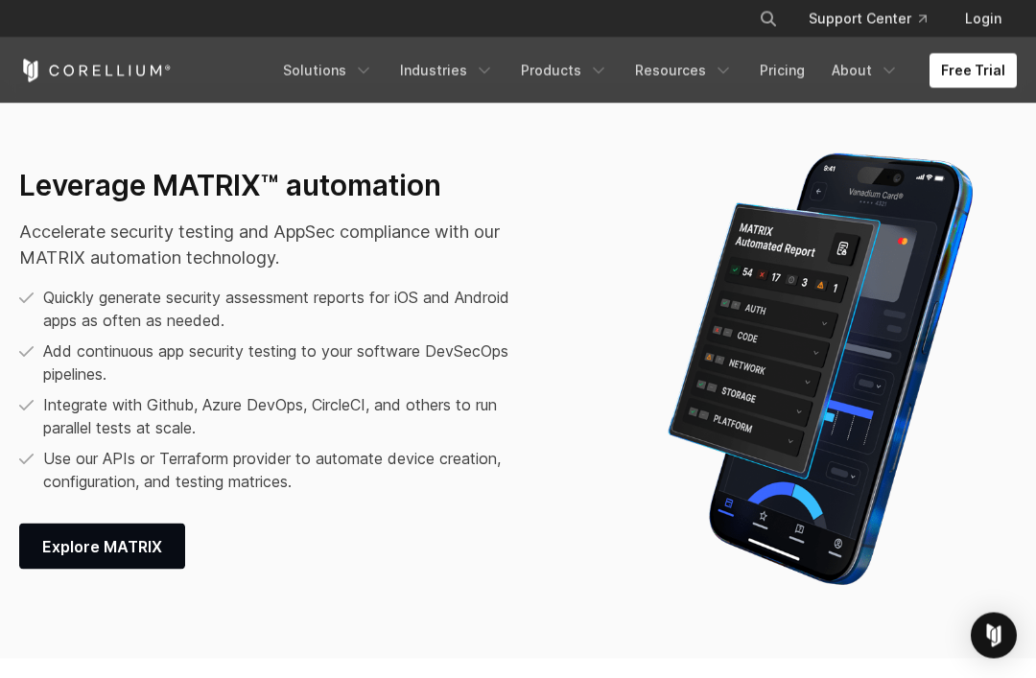
click at [179, 570] on link "Explore MATRIX" at bounding box center [102, 547] width 166 height 46
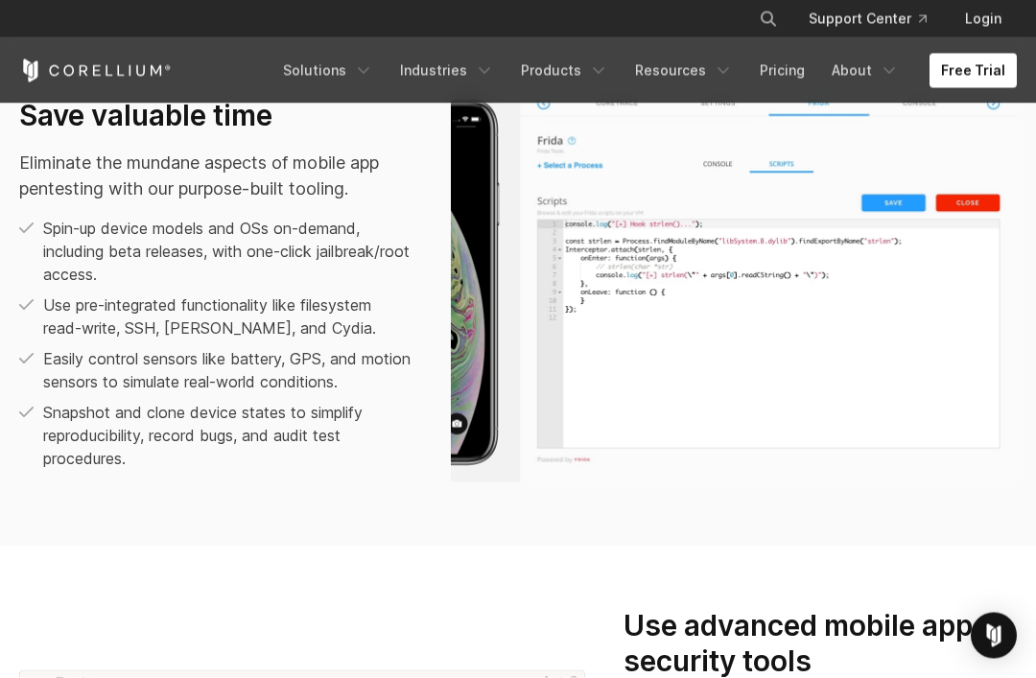
scroll to position [1290, 0]
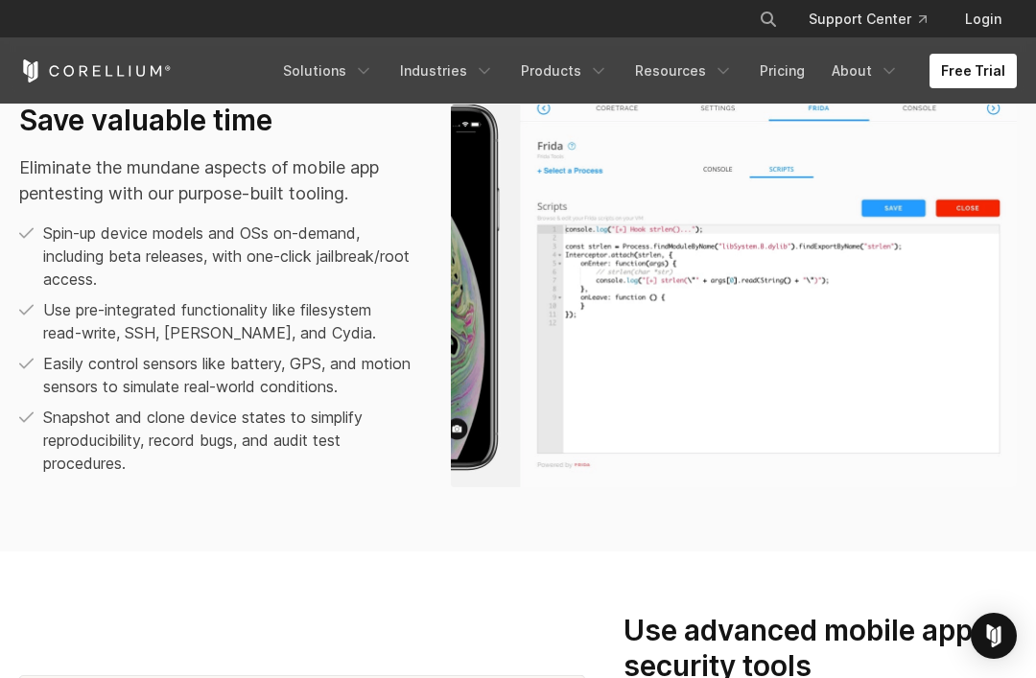
click at [965, 278] on img at bounding box center [734, 296] width 566 height 383
click at [976, 285] on img at bounding box center [734, 296] width 566 height 383
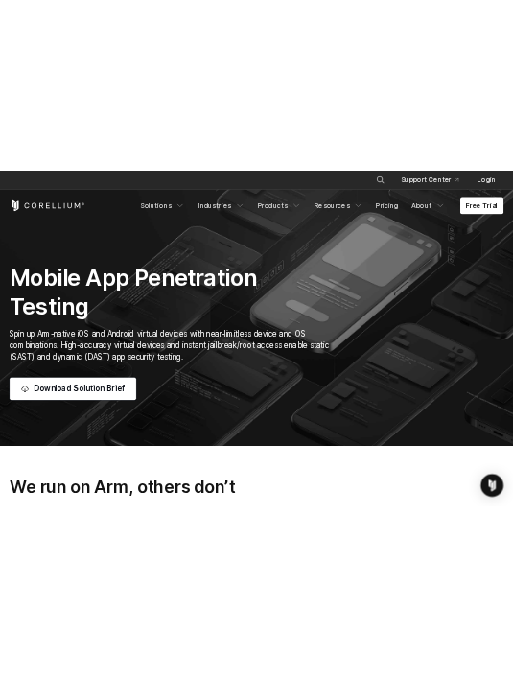
scroll to position [0, 0]
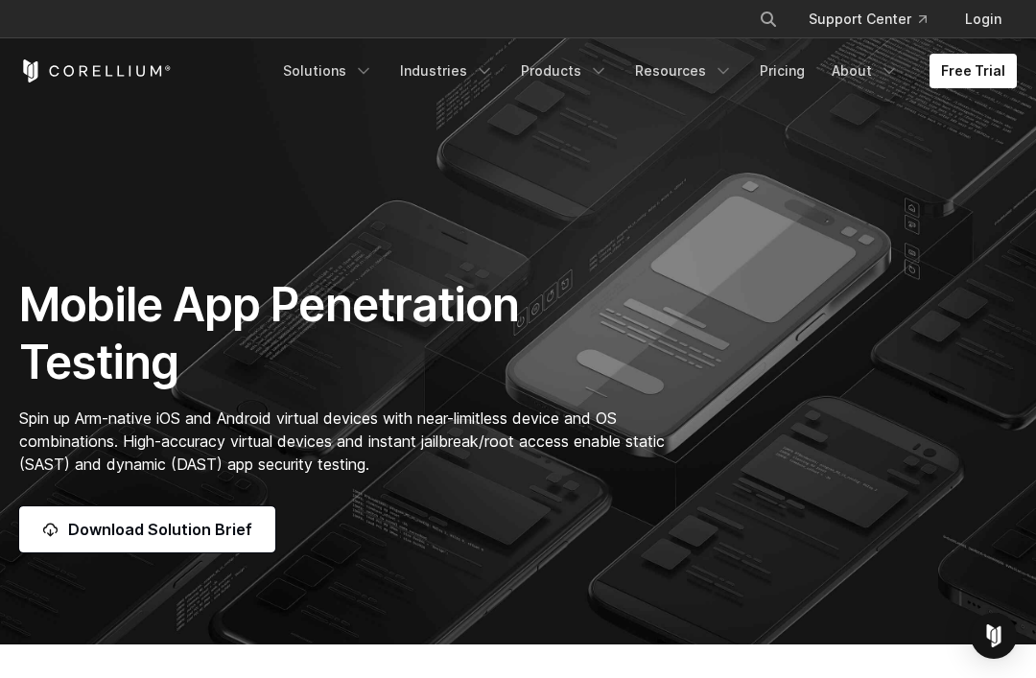
click at [189, 541] on span "Download Solution Brief" at bounding box center [160, 529] width 184 height 23
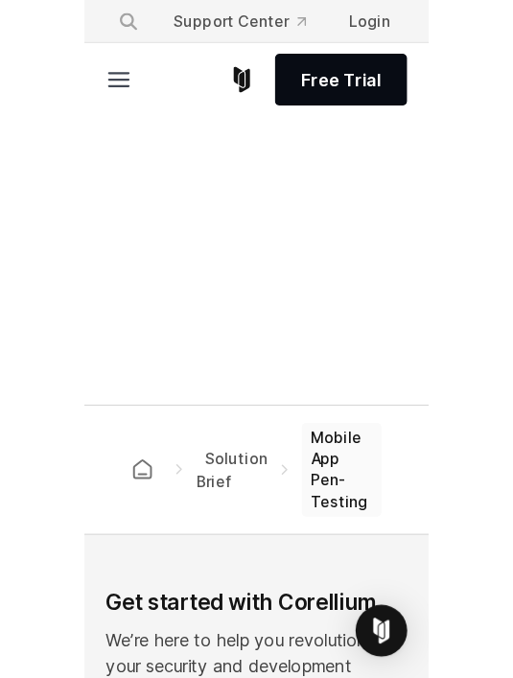
scroll to position [532, 0]
